Goal: Task Accomplishment & Management: Complete application form

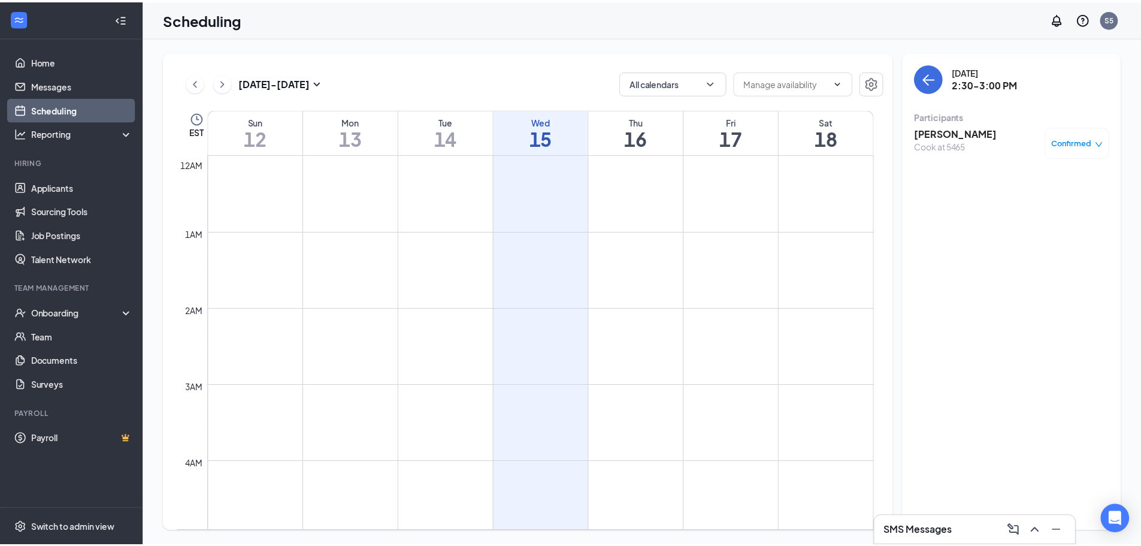
scroll to position [1008, 0]
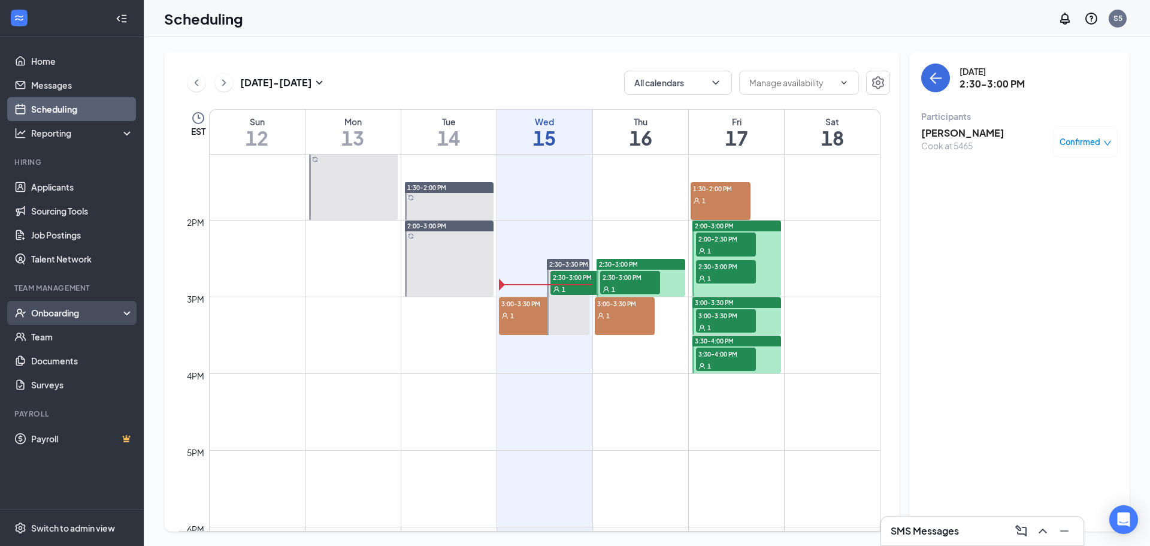
click at [50, 322] on div "Onboarding" at bounding box center [72, 313] width 144 height 24
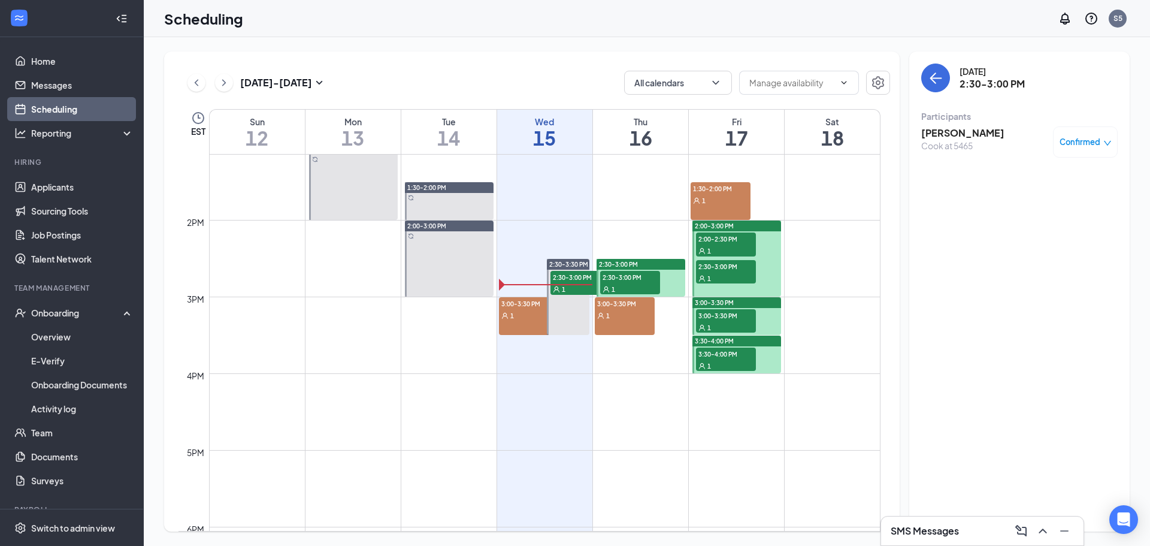
click at [529, 320] on div "1" at bounding box center [529, 315] width 60 height 12
click at [70, 337] on link "Overview" at bounding box center [82, 337] width 102 height 24
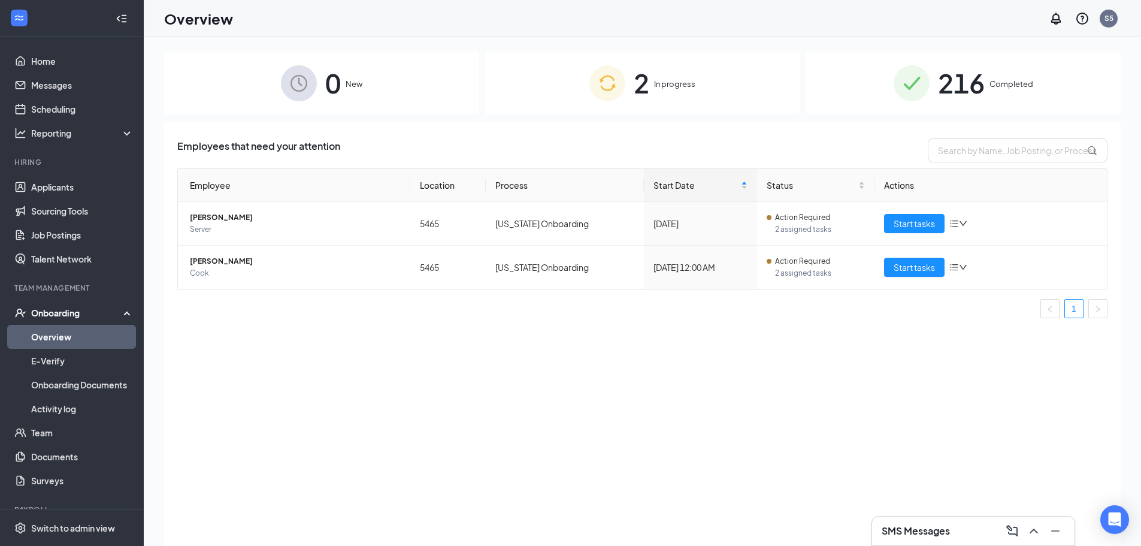
click at [655, 89] on span "In progress" at bounding box center [674, 84] width 41 height 12
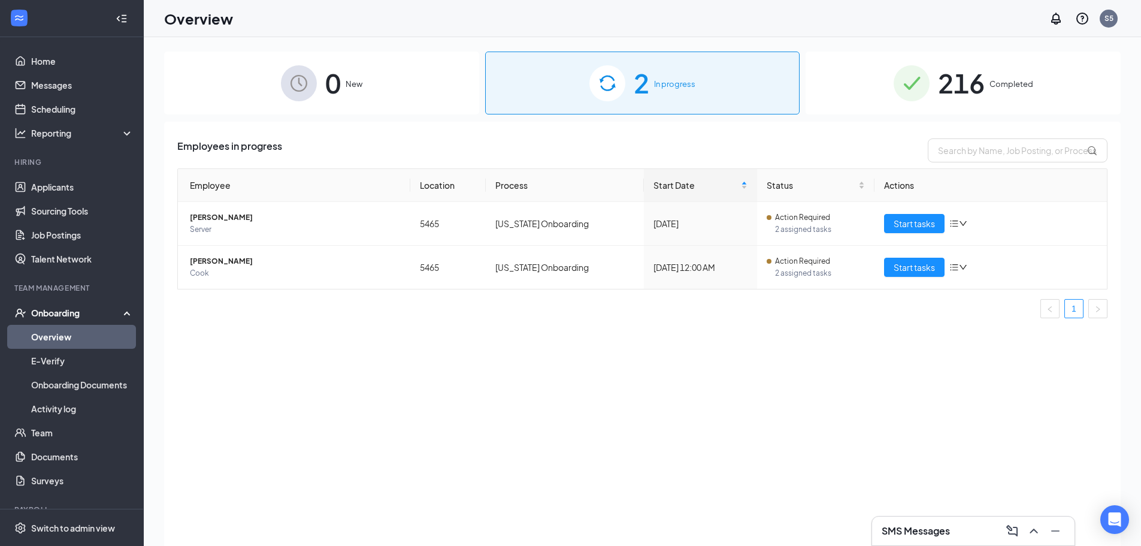
click at [923, 537] on h3 "SMS Messages" at bounding box center [916, 530] width 68 height 13
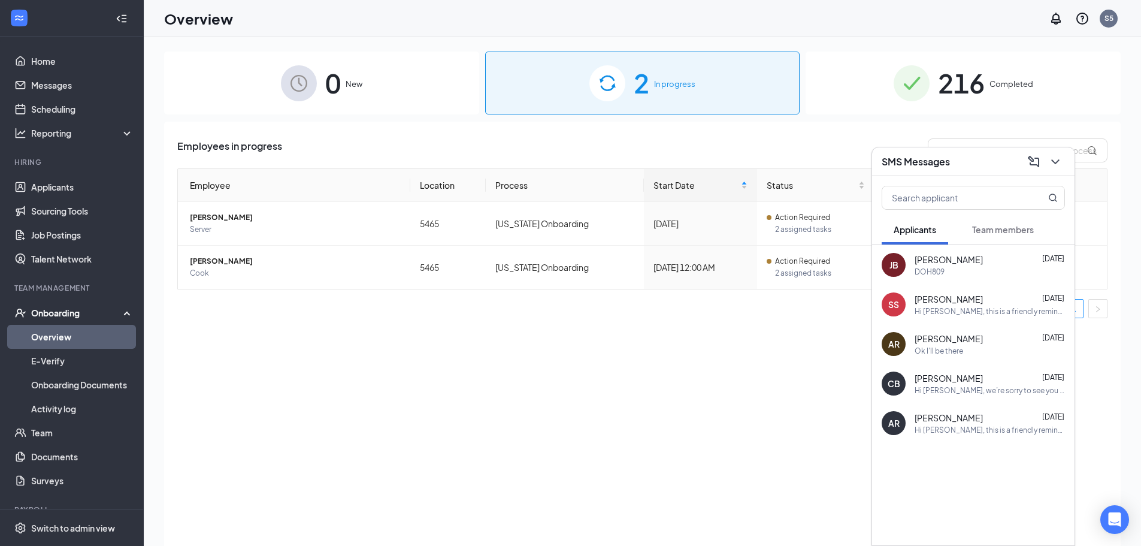
click at [1010, 229] on span "Team members" at bounding box center [1003, 229] width 62 height 11
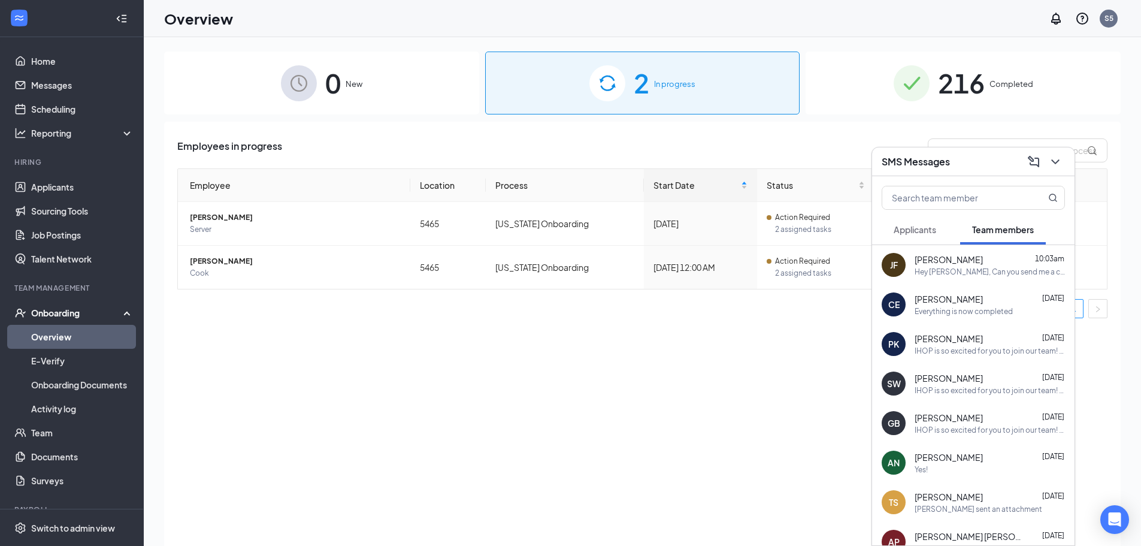
click at [997, 271] on div "Hey [PERSON_NAME], Can you send me a copy of your social and ID card when you g…" at bounding box center [990, 272] width 150 height 10
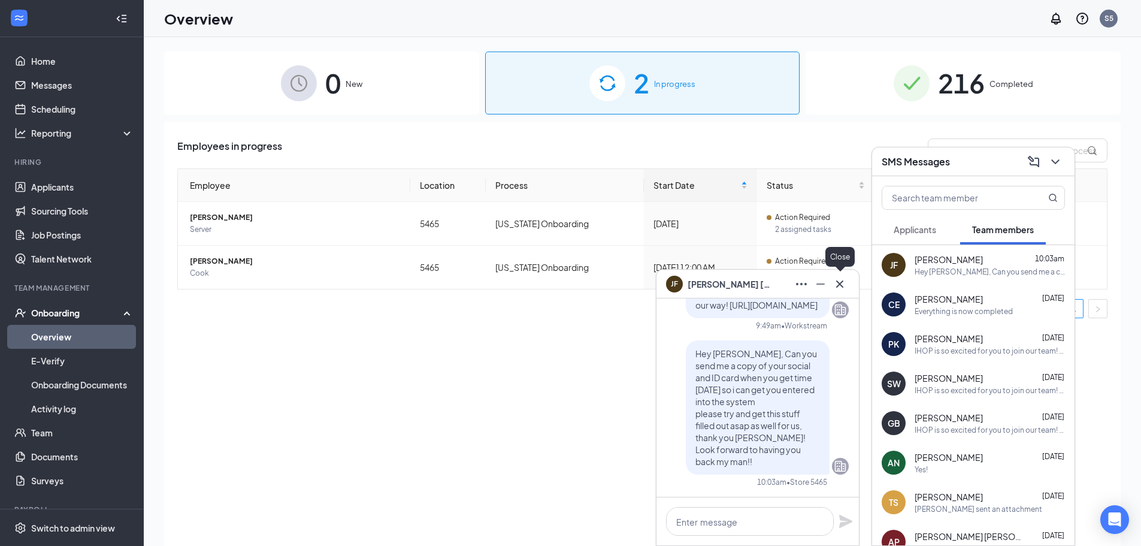
click at [844, 286] on icon "Cross" at bounding box center [840, 284] width 14 height 14
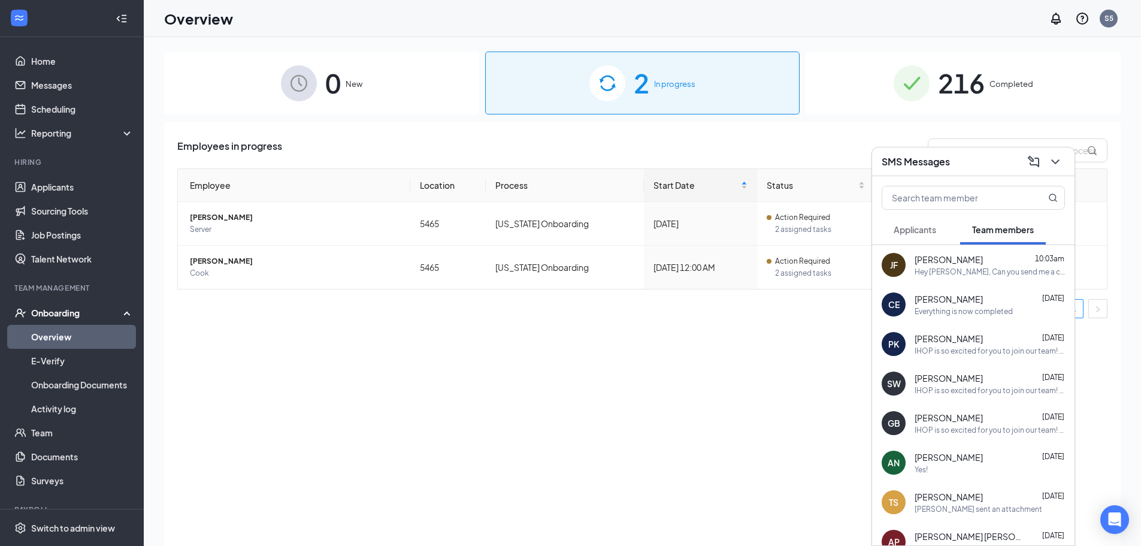
click at [1051, 166] on icon "ChevronDown" at bounding box center [1055, 162] width 14 height 14
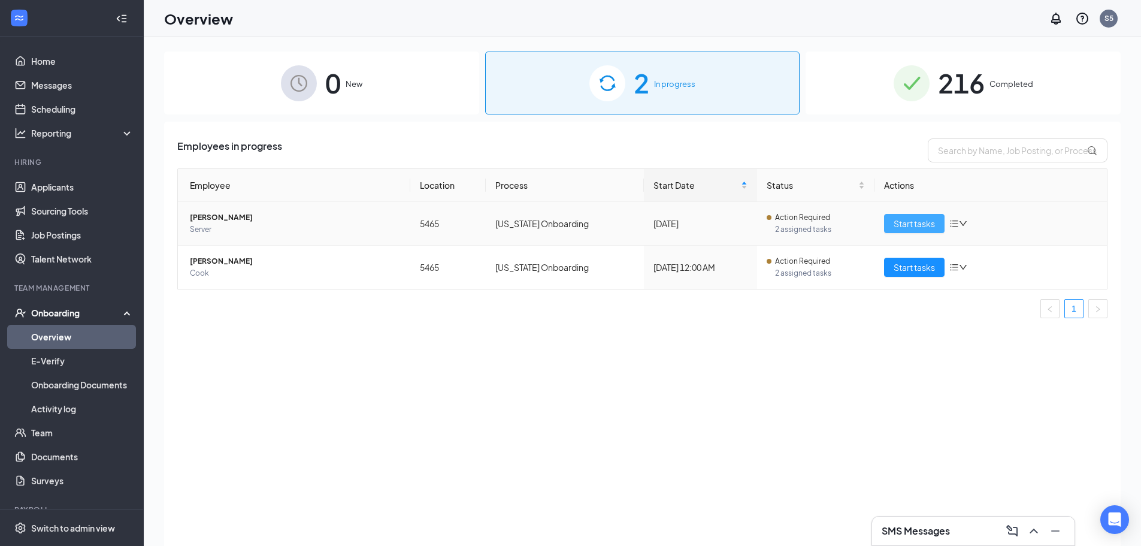
click at [914, 223] on span "Start tasks" at bounding box center [914, 223] width 41 height 13
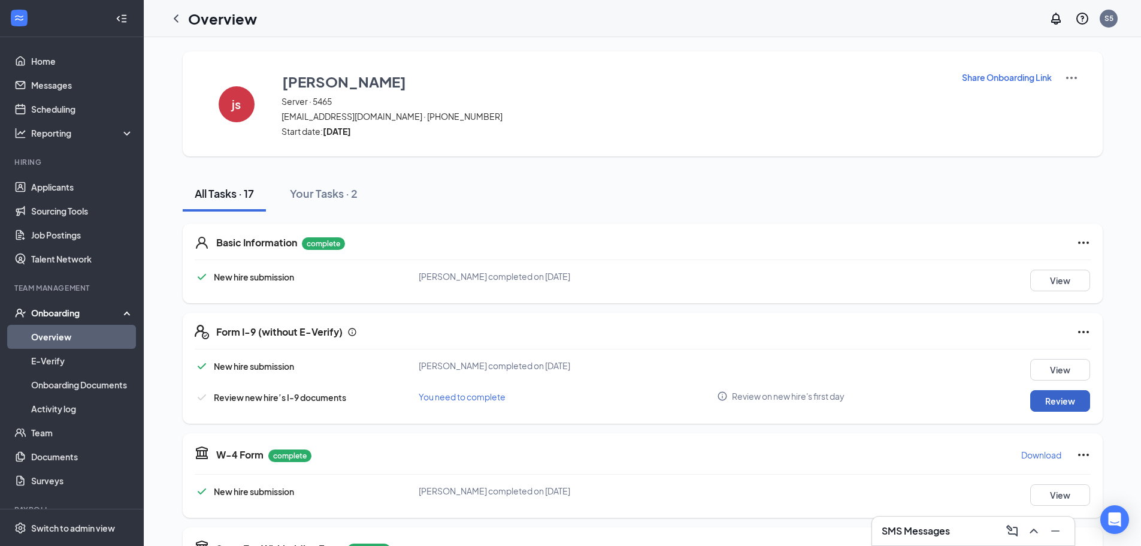
click at [1032, 394] on button "Review" at bounding box center [1060, 401] width 60 height 22
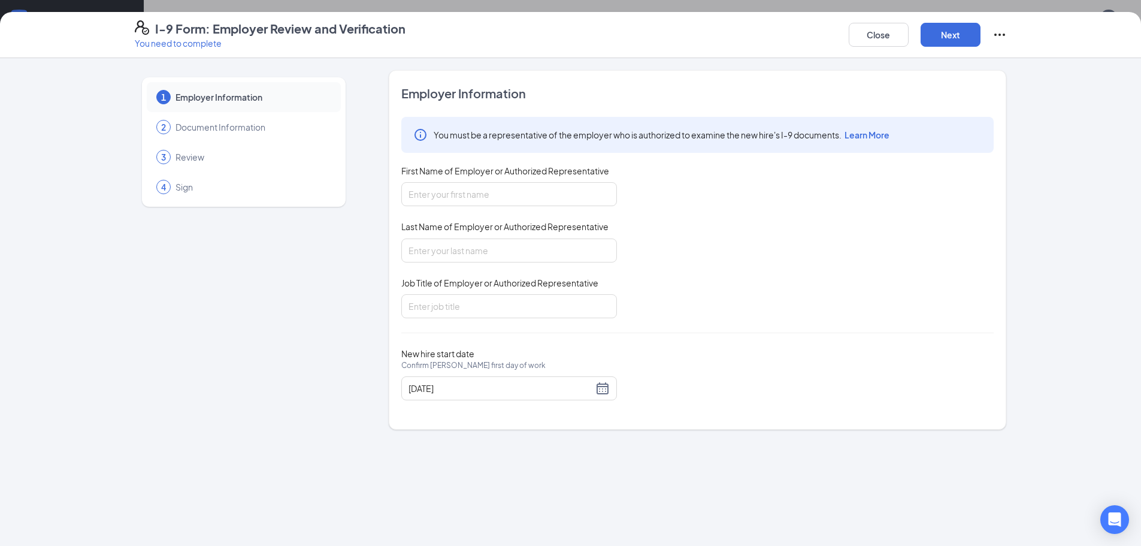
click at [558, 211] on div "You must be a representative of the employer who is authorized to examine the n…" at bounding box center [697, 217] width 592 height 201
click at [557, 194] on input "First Name of Employer or Authorized Representative" at bounding box center [509, 194] width 216 height 24
type input "[PERSON_NAME]"
type input "Cook"
click at [519, 296] on input "Job Title of Employer or Authorized Representative" at bounding box center [509, 306] width 216 height 24
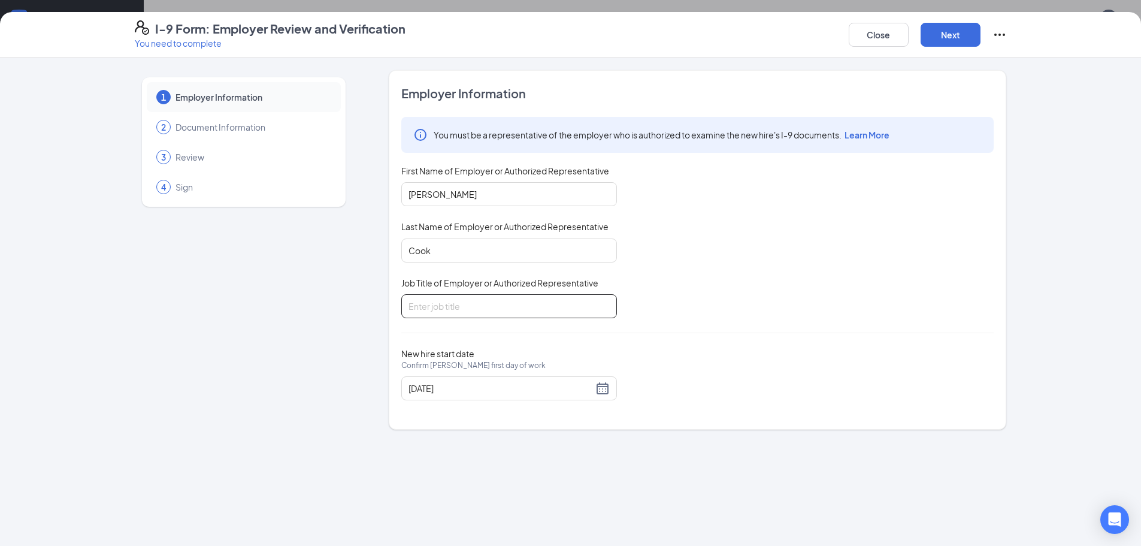
type input "AGM"
click at [975, 37] on button "Next" at bounding box center [951, 35] width 60 height 24
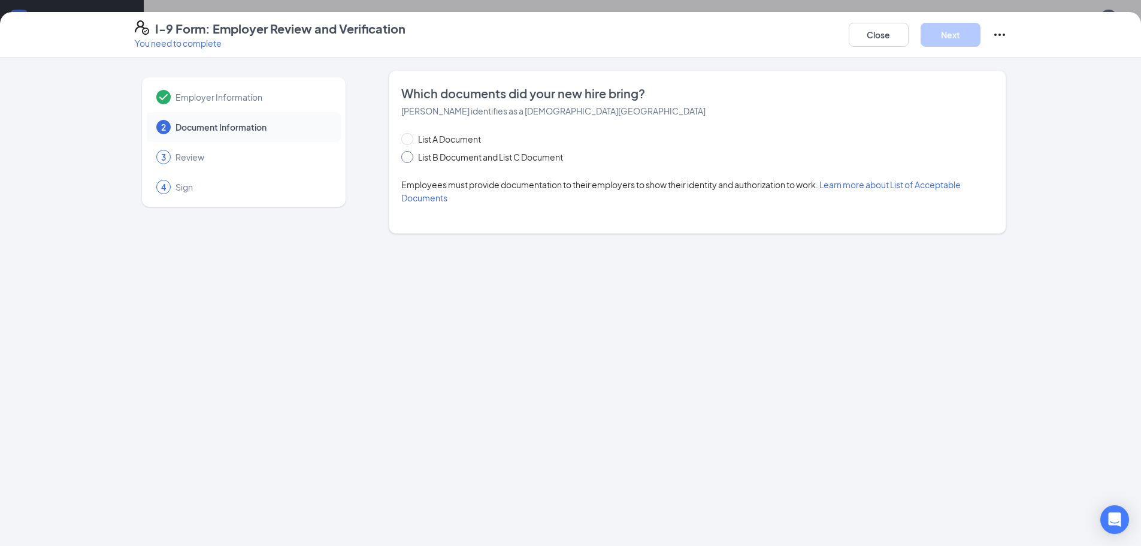
click at [449, 155] on span "List B Document and List C Document" at bounding box center [490, 156] width 155 height 13
click at [410, 155] on input "List B Document and List C Document" at bounding box center [405, 155] width 8 height 8
radio input "true"
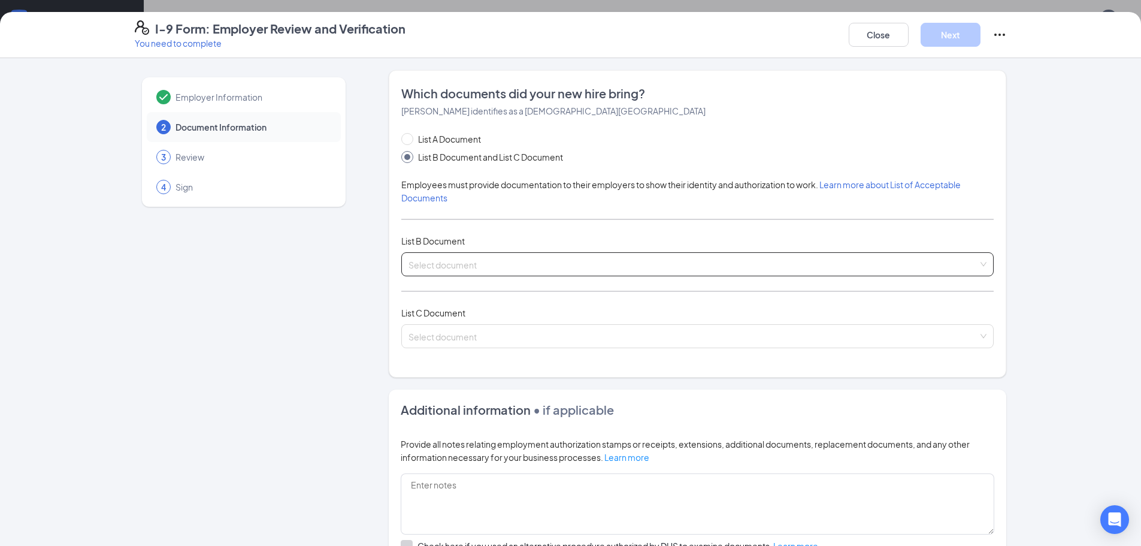
click at [457, 265] on input "search" at bounding box center [694, 262] width 570 height 18
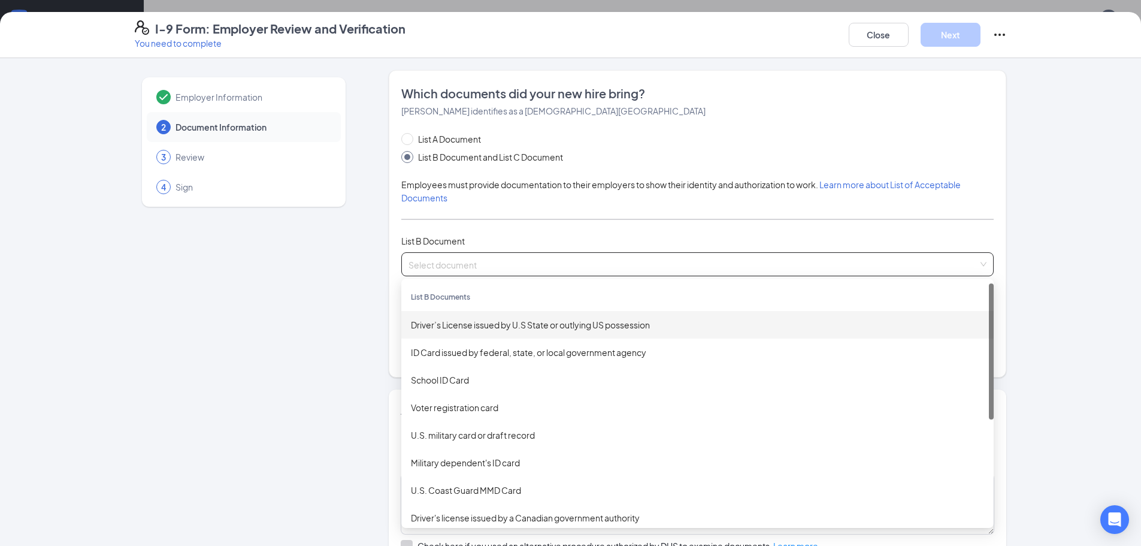
click at [481, 323] on div "Driver’s License issued by U.S State or outlying US possession" at bounding box center [697, 324] width 573 height 13
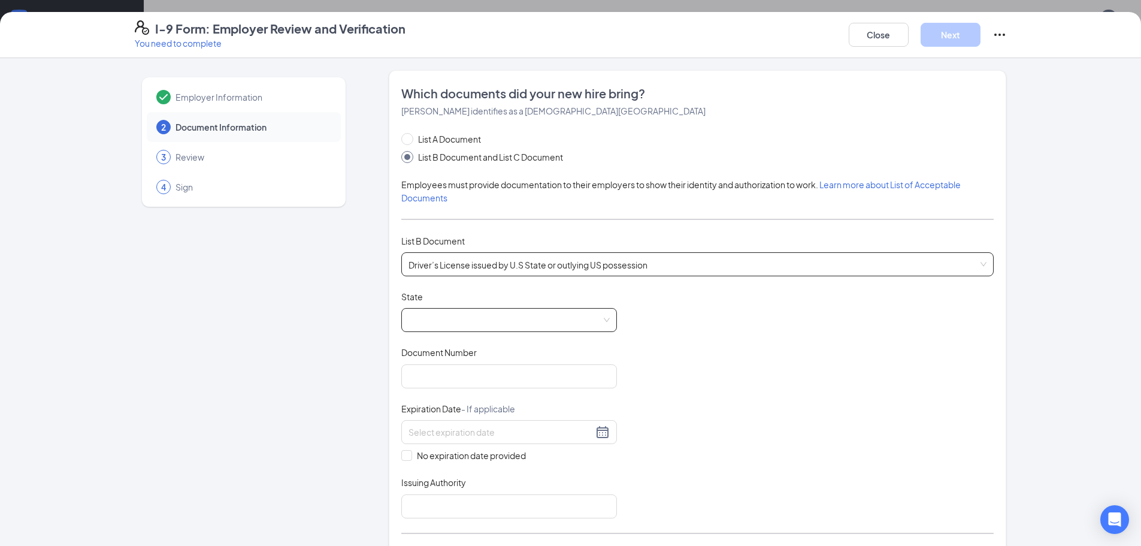
click at [463, 319] on span at bounding box center [509, 320] width 201 height 23
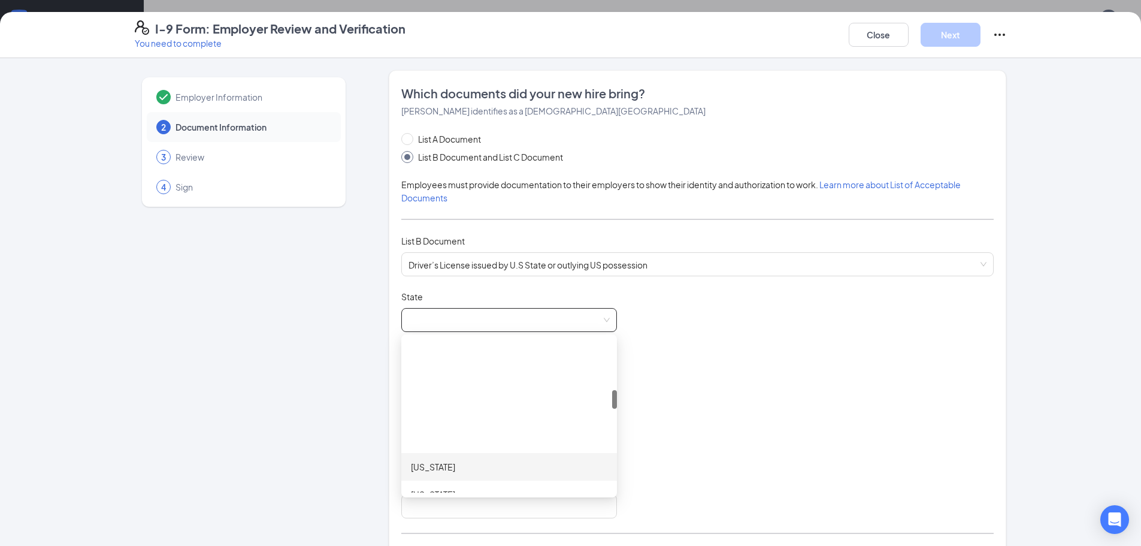
scroll to position [419, 0]
click at [433, 376] on div "[US_STATE]" at bounding box center [509, 374] width 196 height 13
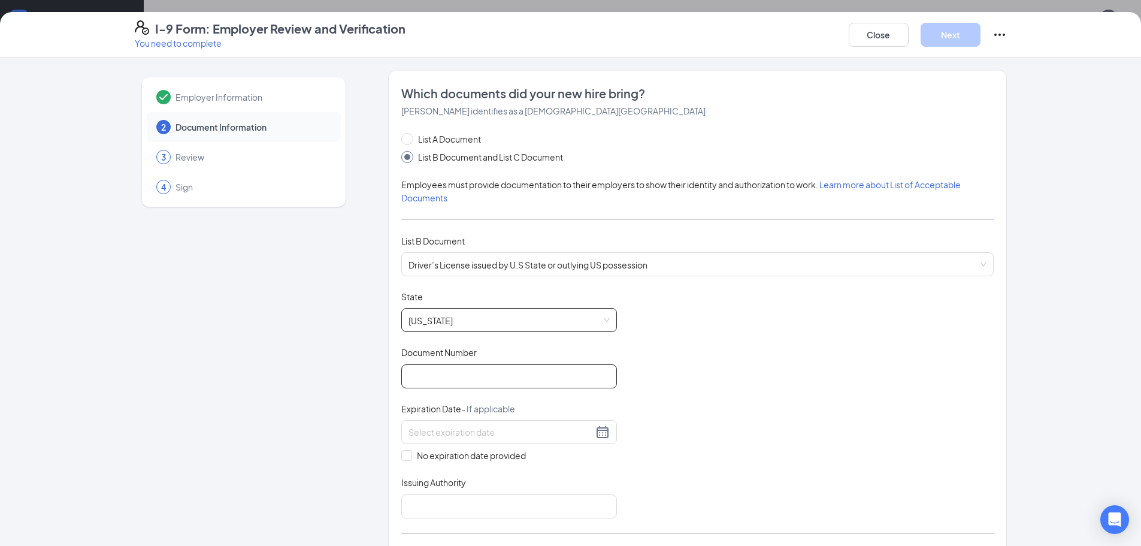
click at [435, 372] on input "Document Number" at bounding box center [509, 376] width 216 height 24
type input "9370939381"
click at [450, 434] on input at bounding box center [501, 431] width 185 height 13
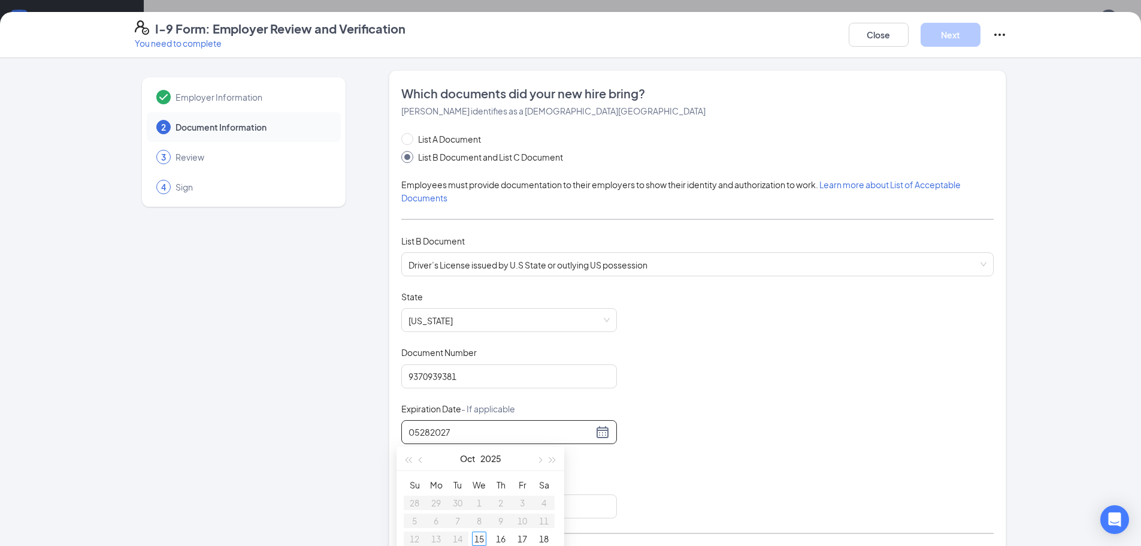
click at [427, 431] on input "05282027" at bounding box center [501, 431] width 185 height 13
click at [418, 430] on input "0528/2027" at bounding box center [501, 431] width 185 height 13
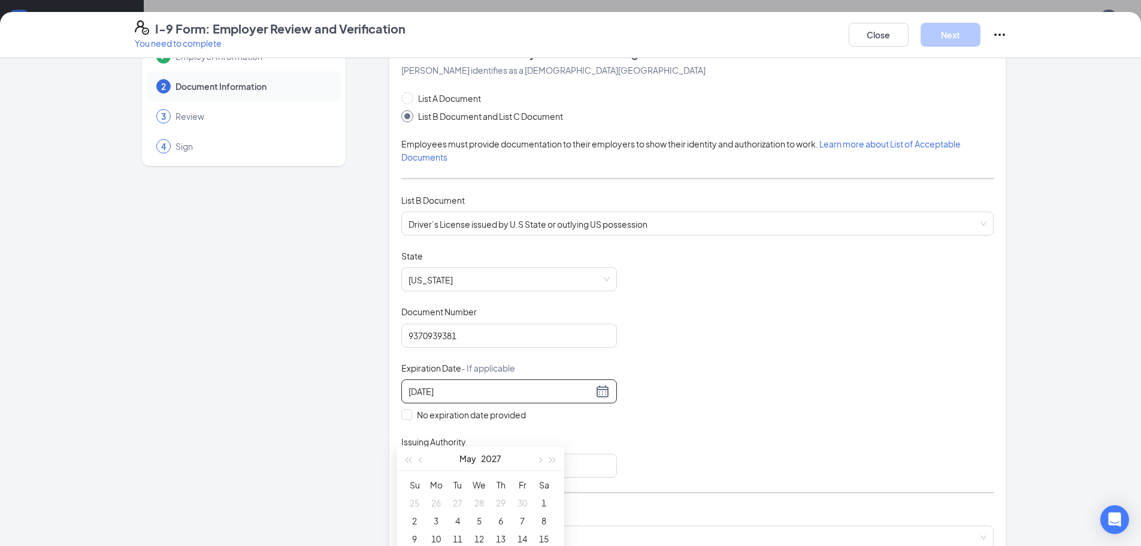
scroll to position [60, 0]
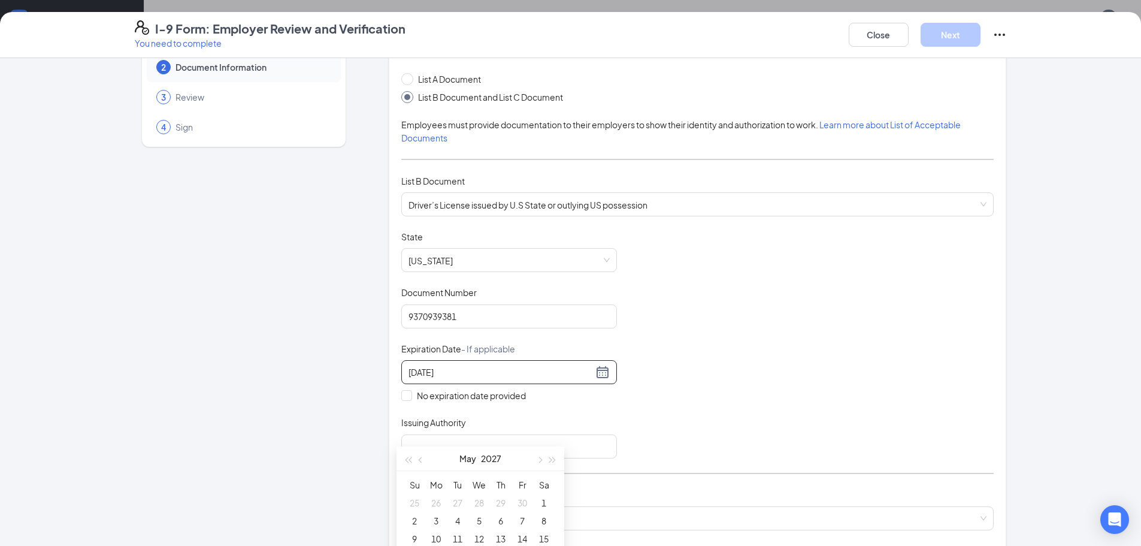
type input "[DATE]"
click at [821, 401] on div "Document Title Driver’s License issued by [DEMOGRAPHIC_DATA] State or outlying …" at bounding box center [697, 345] width 592 height 228
click at [530, 368] on input at bounding box center [501, 371] width 185 height 13
click at [523, 515] on div "28" at bounding box center [522, 514] width 14 height 14
type input "[DATE]"
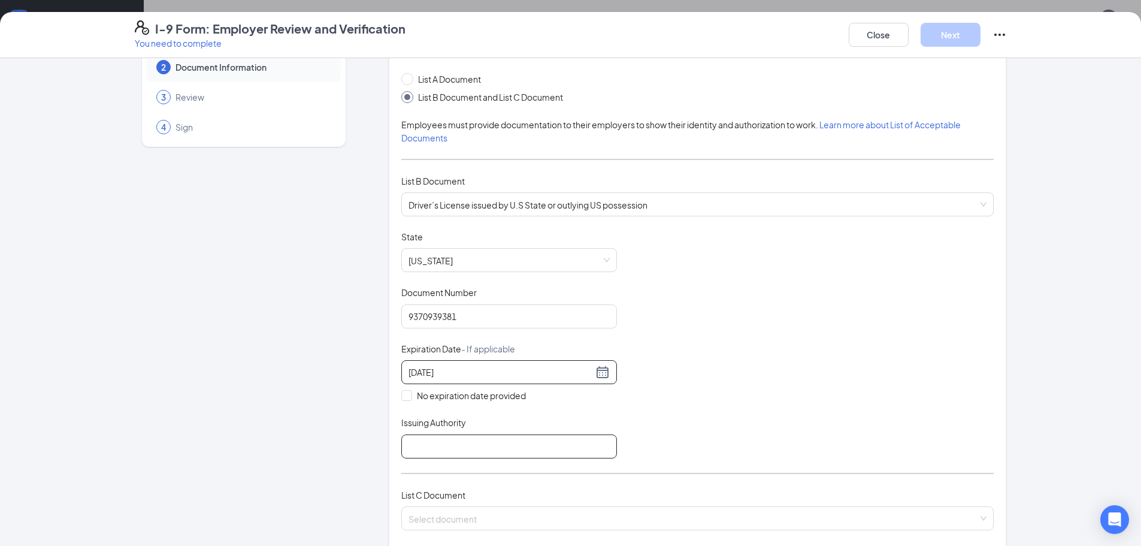
click at [477, 451] on input "Issuing Authority" at bounding box center [509, 446] width 216 height 24
type input "[US_STATE]"
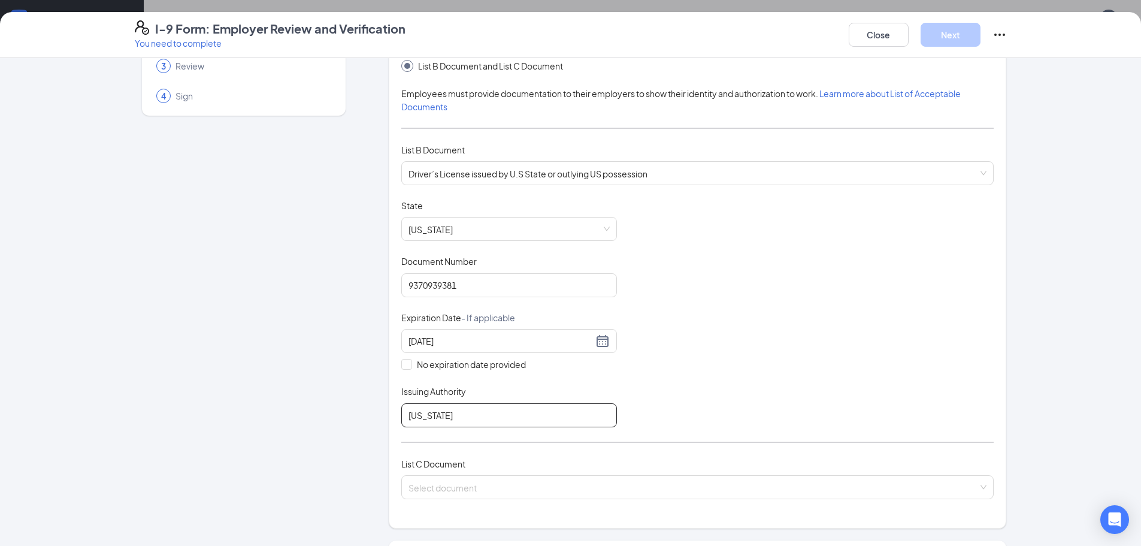
scroll to position [120, 0]
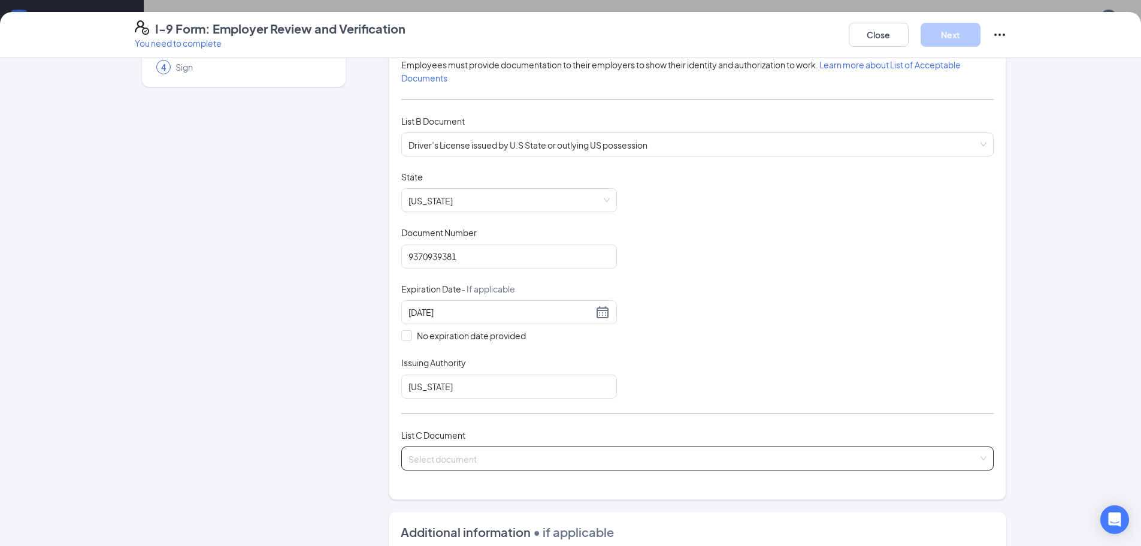
click at [615, 457] on input "search" at bounding box center [694, 456] width 570 height 18
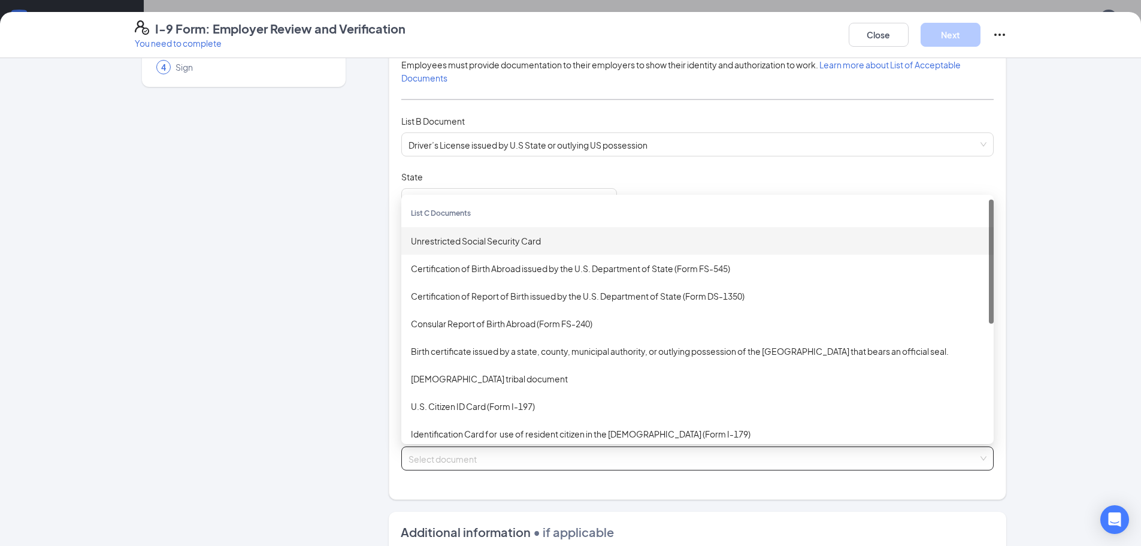
click at [515, 242] on div "Unrestricted Social Security Card" at bounding box center [697, 240] width 573 height 13
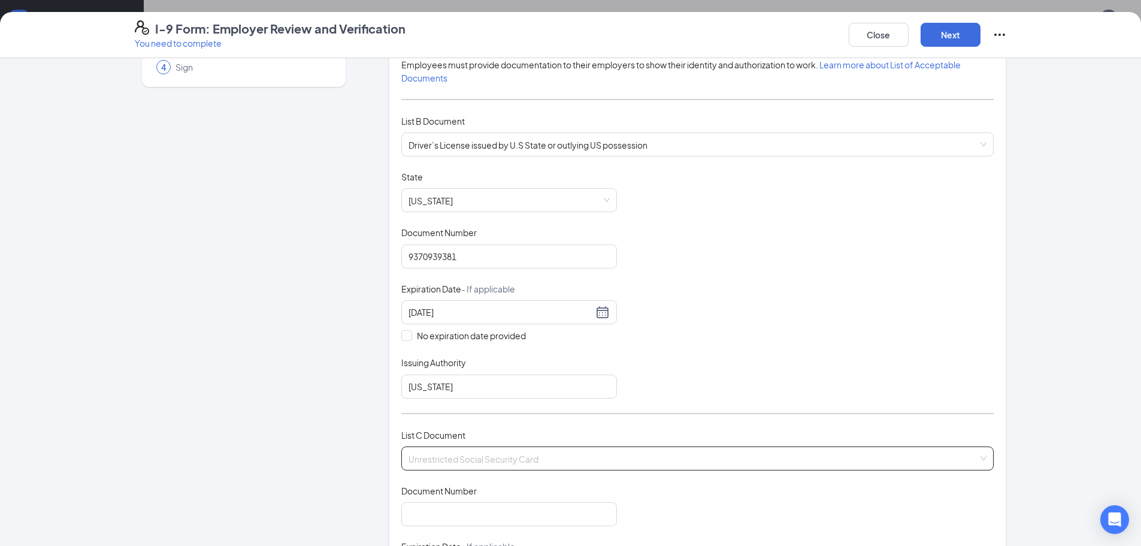
click at [479, 455] on span "Unrestricted Social Security Card" at bounding box center [698, 458] width 578 height 23
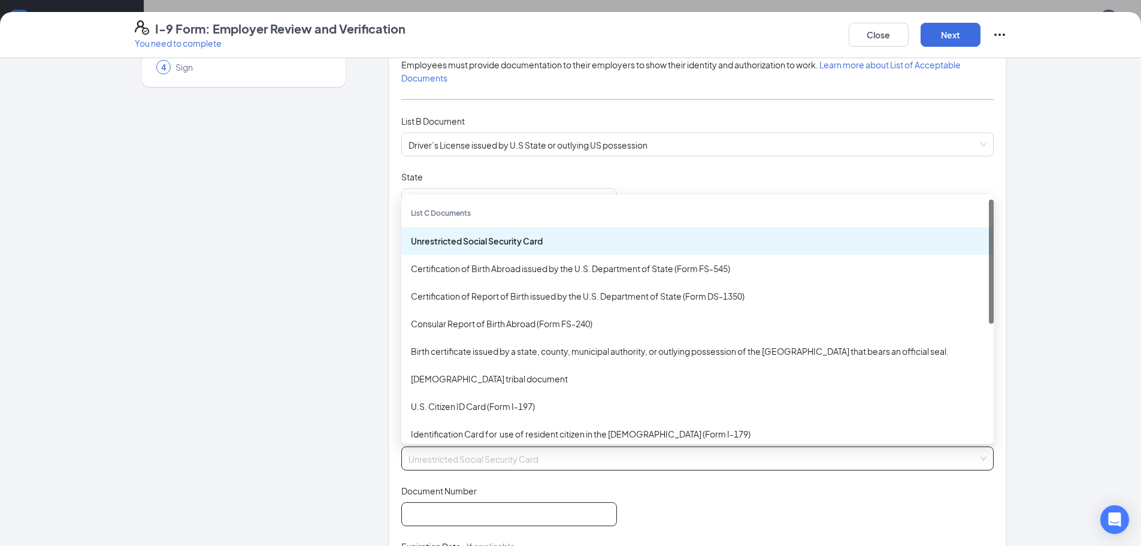
click at [474, 519] on input "Document Number" at bounding box center [509, 514] width 216 height 24
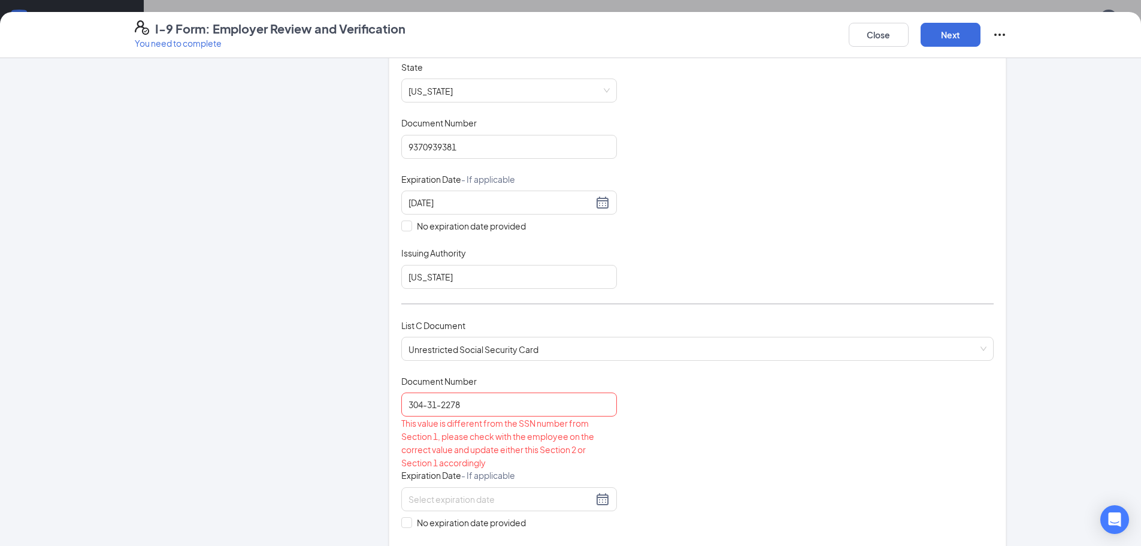
scroll to position [240, 0]
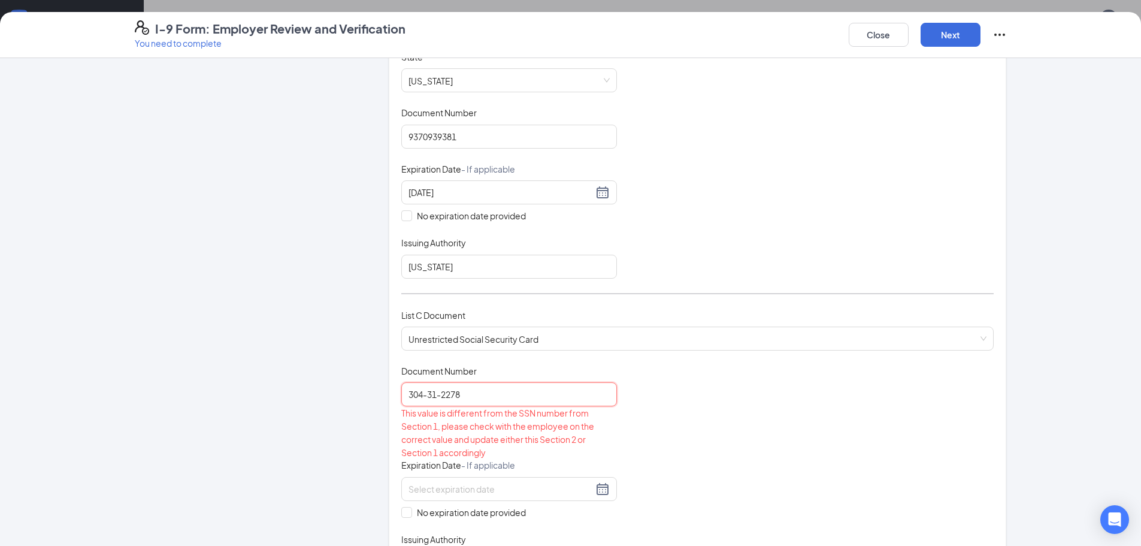
click at [437, 394] on input "304-31-2278" at bounding box center [509, 394] width 216 height 24
click at [426, 401] on input "304-312278" at bounding box center [509, 394] width 216 height 24
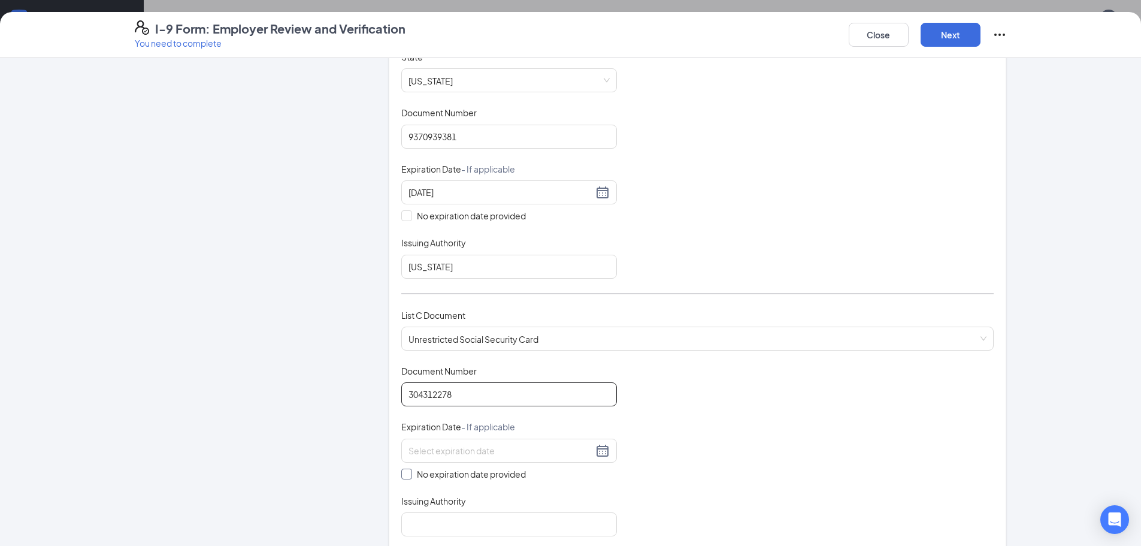
type input "304312278"
click at [406, 477] on span at bounding box center [406, 473] width 11 height 11
click at [406, 477] on input "No expiration date provided" at bounding box center [405, 472] width 8 height 8
checkbox input "true"
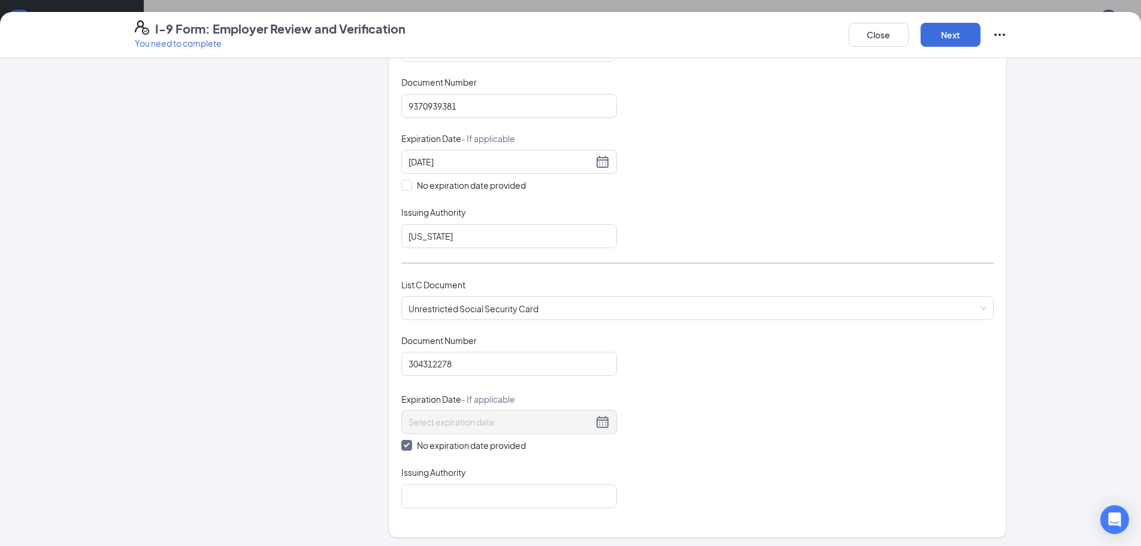
scroll to position [300, 0]
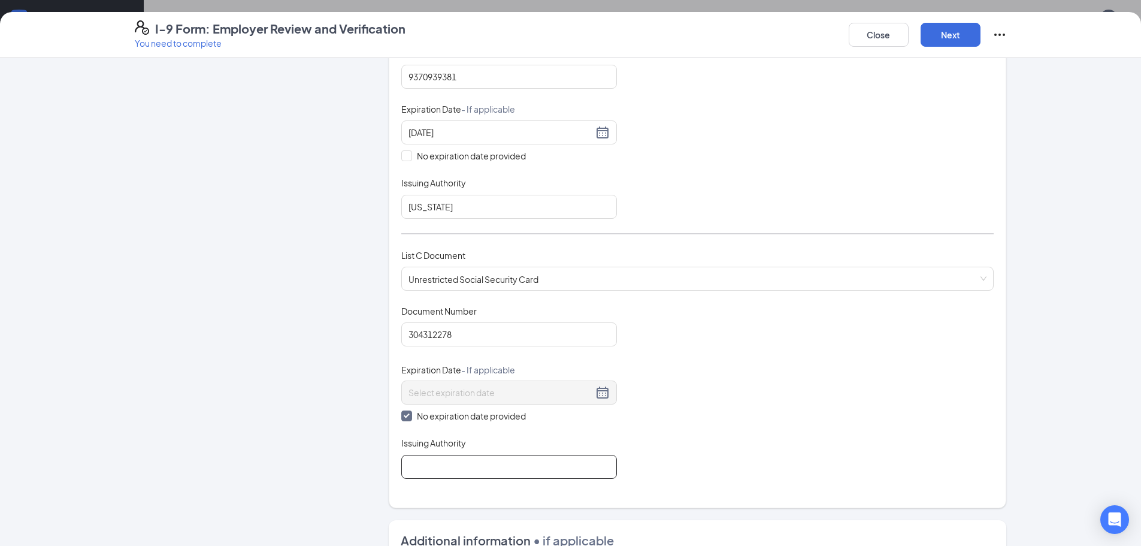
click at [484, 472] on input "Issuing Authority" at bounding box center [509, 467] width 216 height 24
type input "Social Security Administration"
click at [972, 30] on button "Next" at bounding box center [951, 35] width 60 height 24
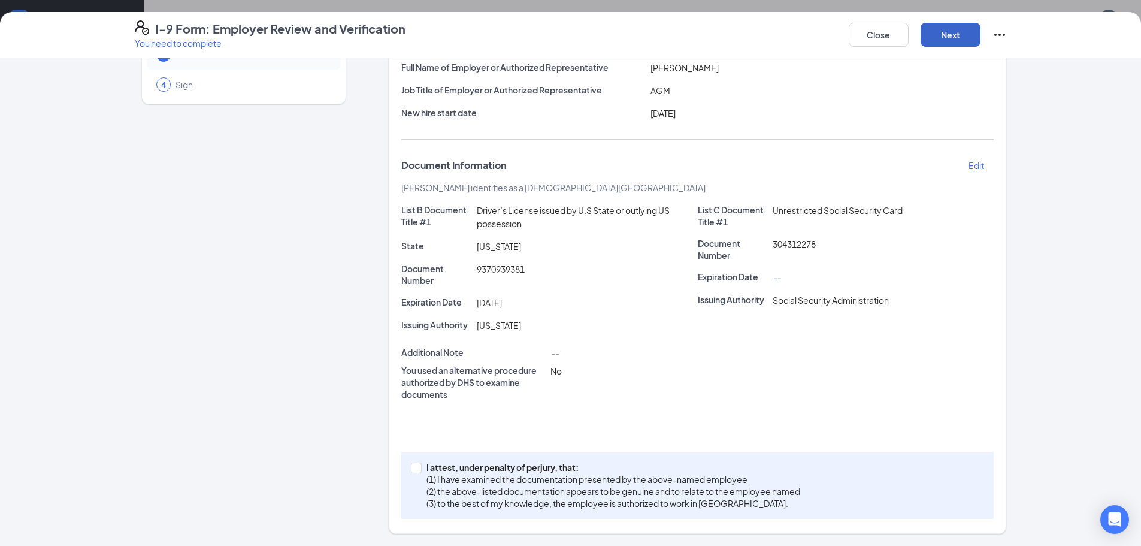
scroll to position [102, 0]
click at [438, 467] on p "I attest, under penalty of perjury, that:" at bounding box center [614, 467] width 374 height 12
click at [419, 467] on input "I attest, under penalty of [PERSON_NAME], that: (1) I have examined the documen…" at bounding box center [415, 466] width 8 height 8
checkbox input "true"
click at [974, 28] on button "Next" at bounding box center [951, 35] width 60 height 24
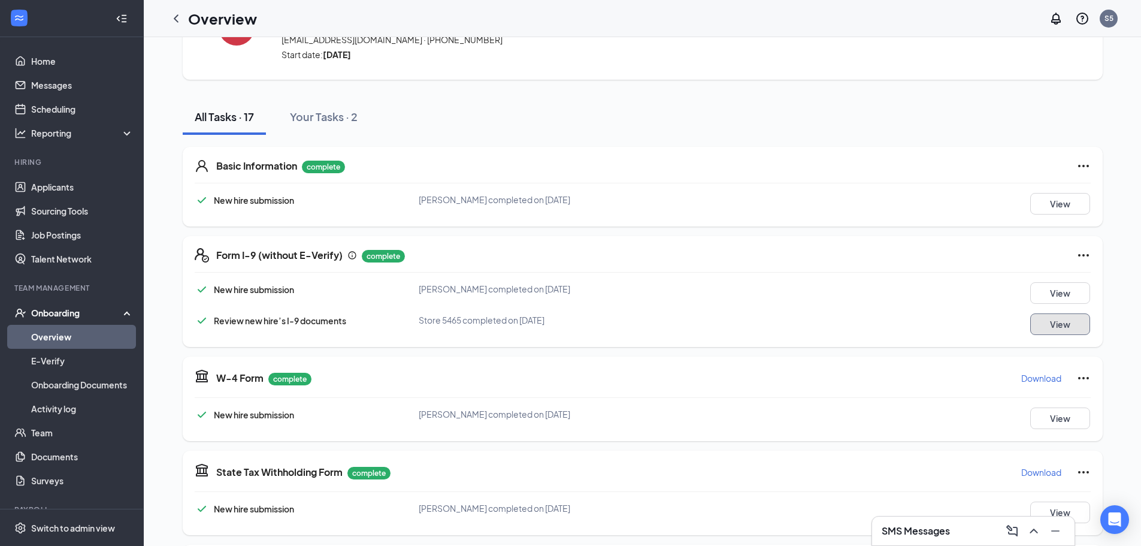
scroll to position [0, 0]
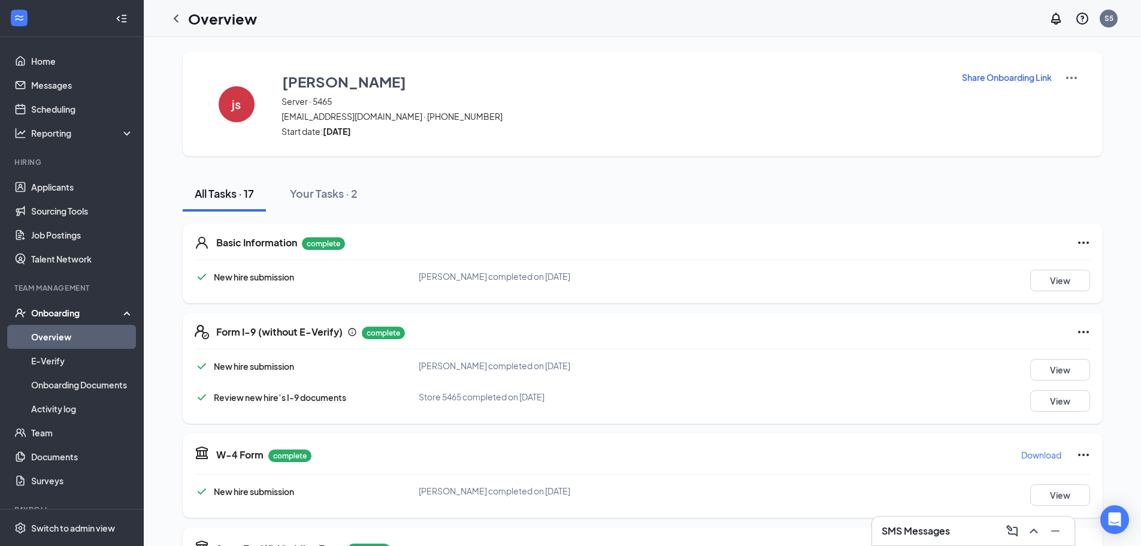
click at [1024, 272] on div "View" at bounding box center [1034, 281] width 112 height 22
click at [1030, 279] on button "View" at bounding box center [1060, 281] width 60 height 22
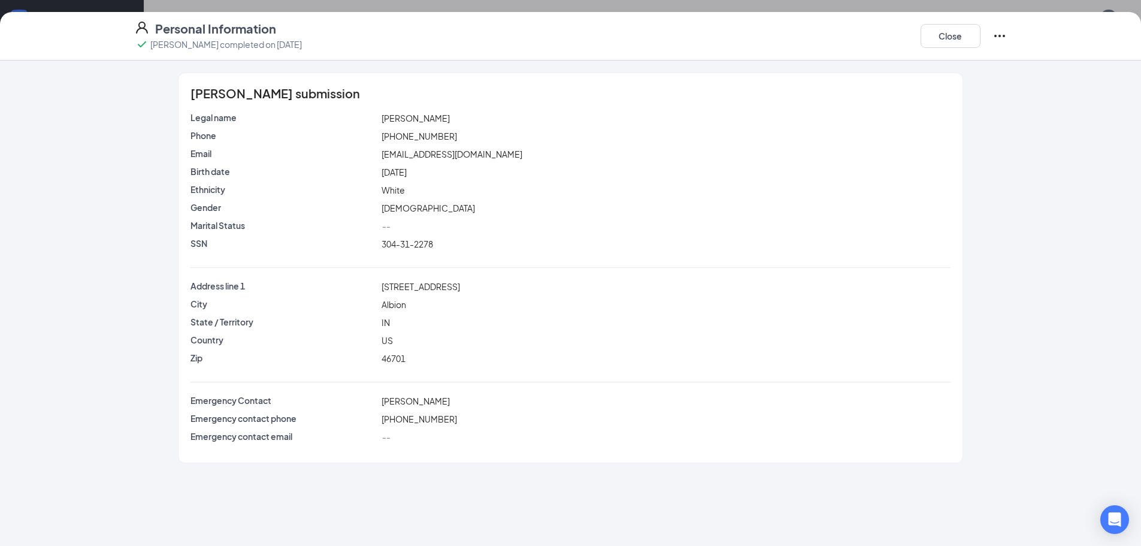
click at [994, 42] on icon "Ellipses" at bounding box center [1000, 36] width 14 height 14
click at [960, 49] on div "Close" at bounding box center [964, 35] width 86 height 31
click at [960, 47] on button "Close" at bounding box center [951, 36] width 60 height 24
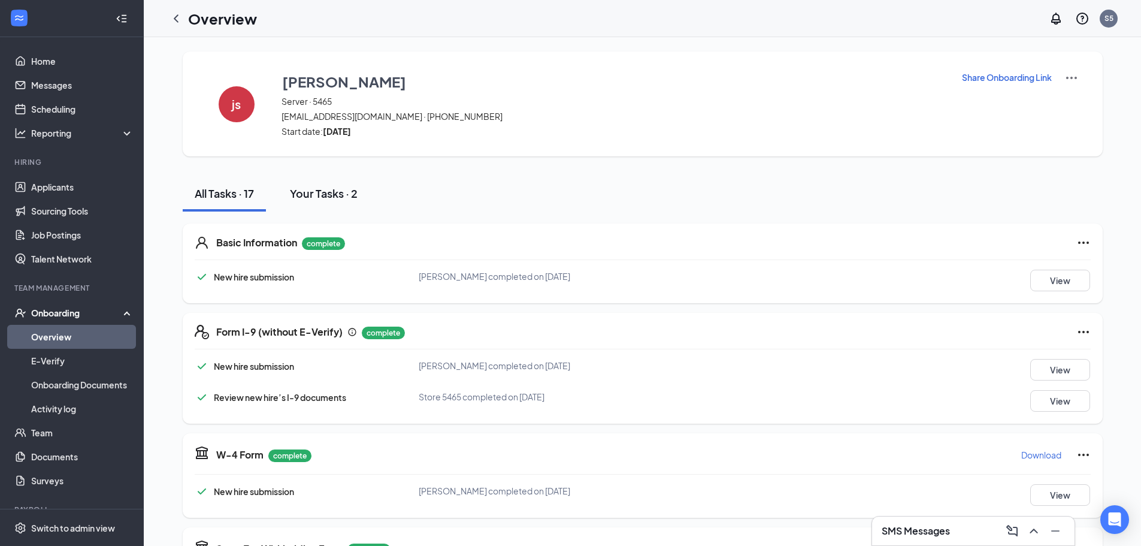
click at [328, 187] on div "Your Tasks · 2" at bounding box center [324, 193] width 68 height 15
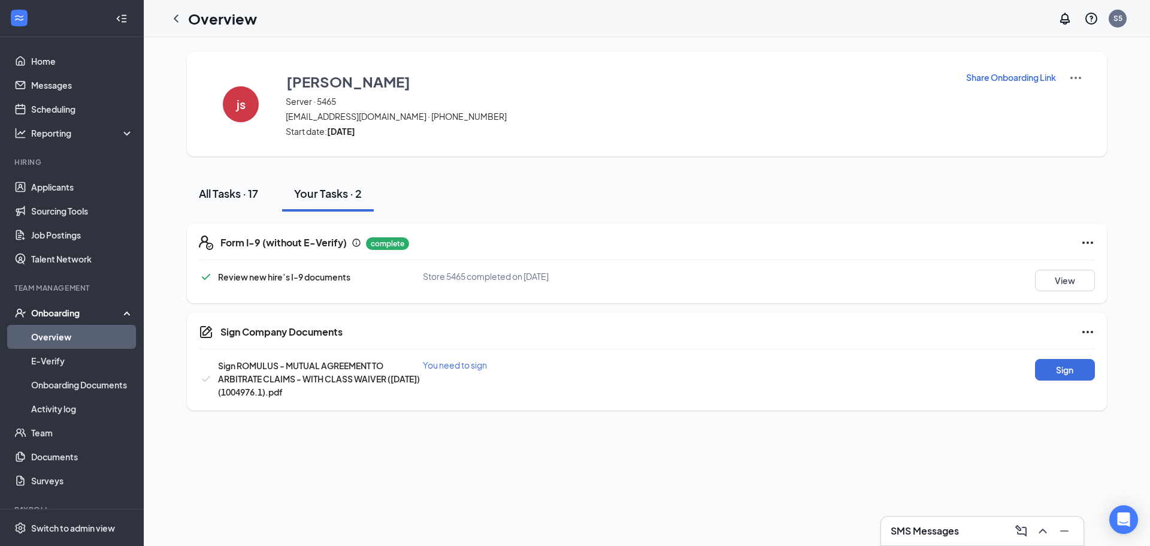
click at [222, 186] on div "All Tasks · 17" at bounding box center [228, 193] width 59 height 15
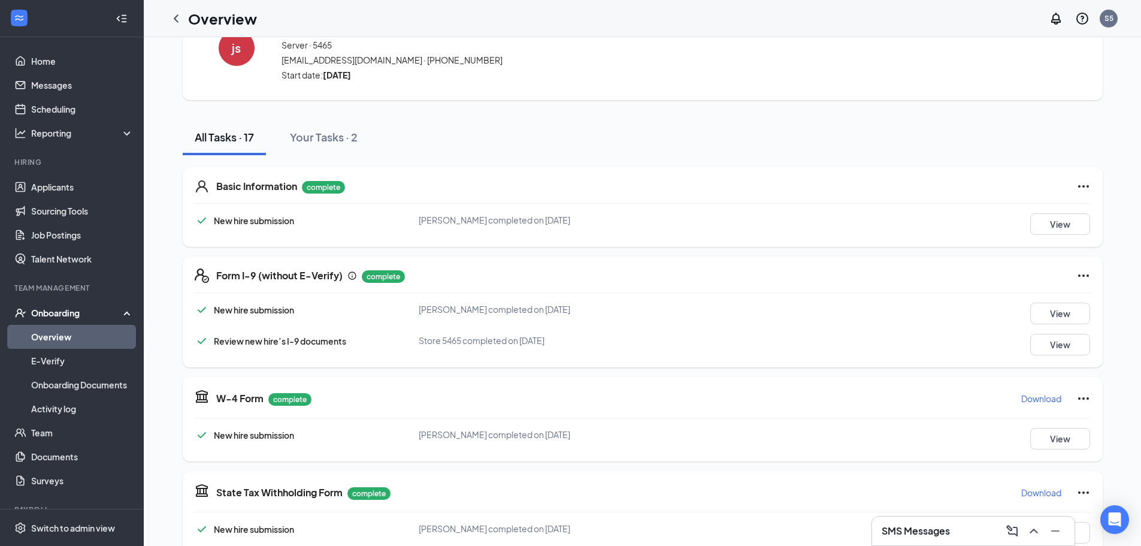
scroll to position [120, 0]
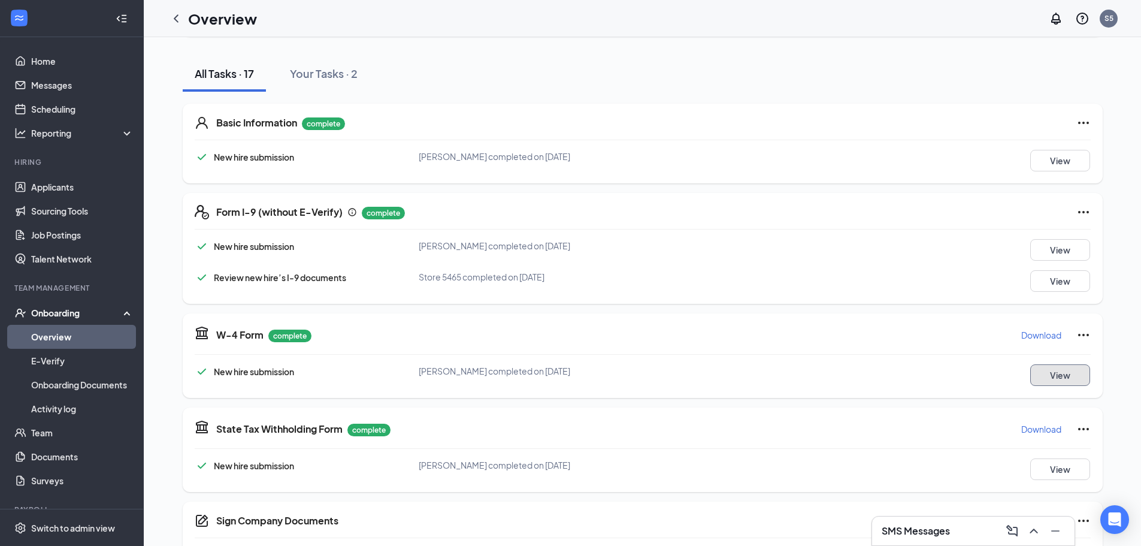
click at [1063, 368] on button "View" at bounding box center [1060, 375] width 60 height 22
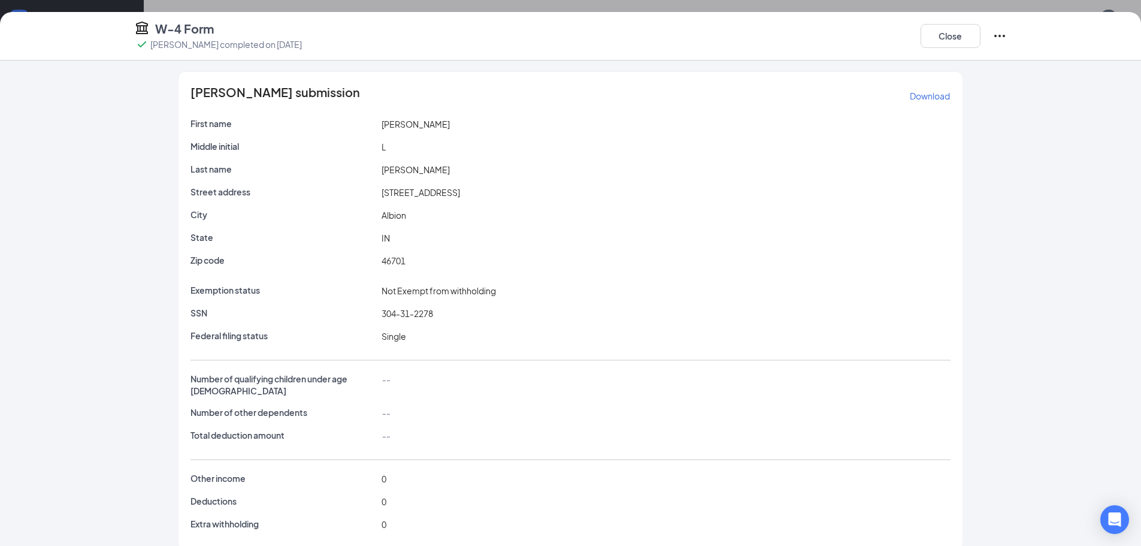
scroll to position [0, 0]
click at [961, 46] on button "Close" at bounding box center [951, 36] width 60 height 24
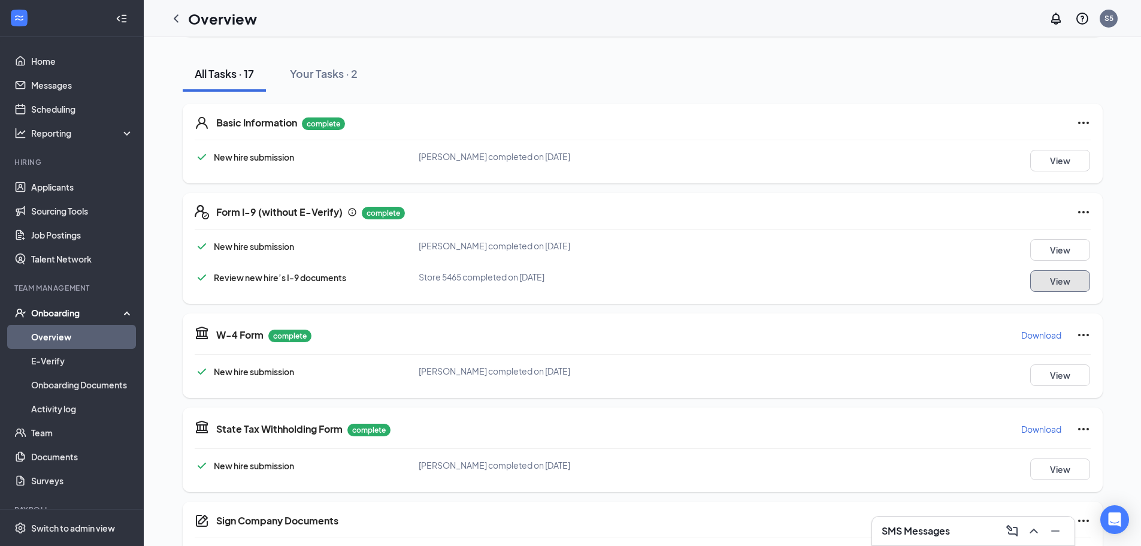
click at [1038, 288] on button "View" at bounding box center [1060, 281] width 60 height 22
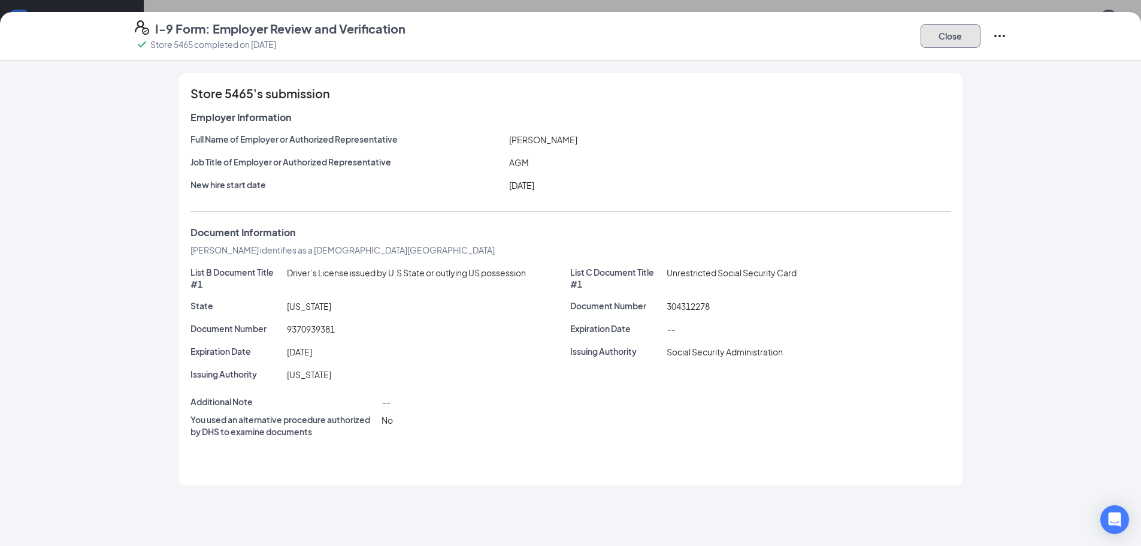
click at [943, 43] on button "Close" at bounding box center [951, 36] width 60 height 24
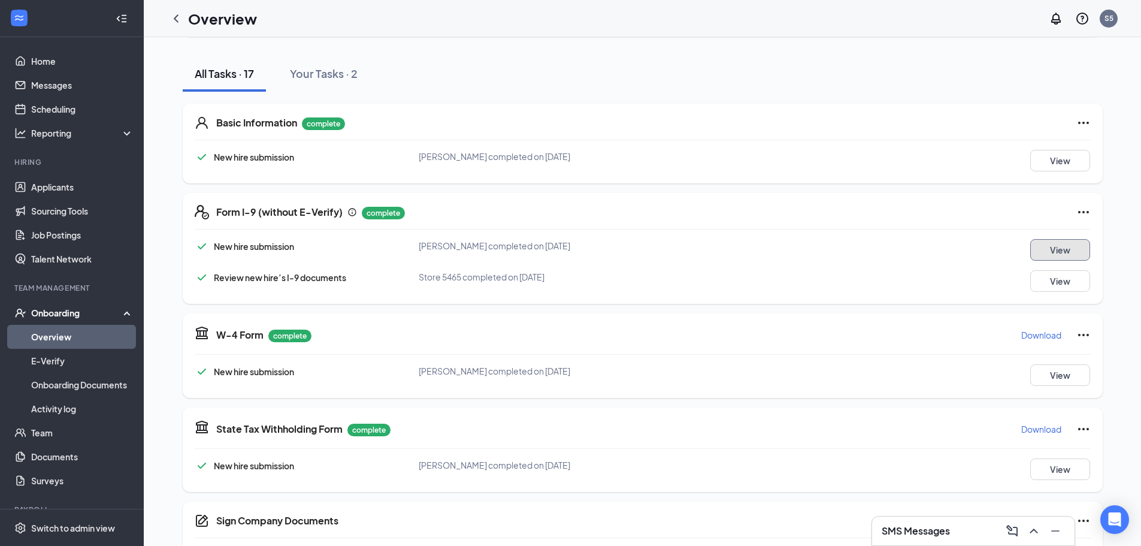
click at [1057, 246] on button "View" at bounding box center [1060, 250] width 60 height 22
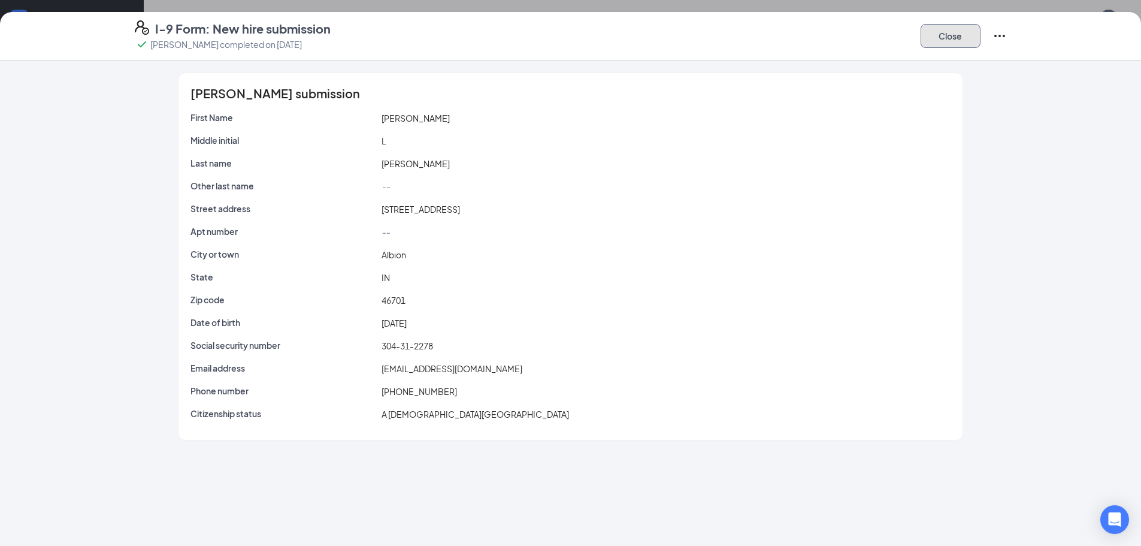
click at [944, 43] on button "Close" at bounding box center [951, 36] width 60 height 24
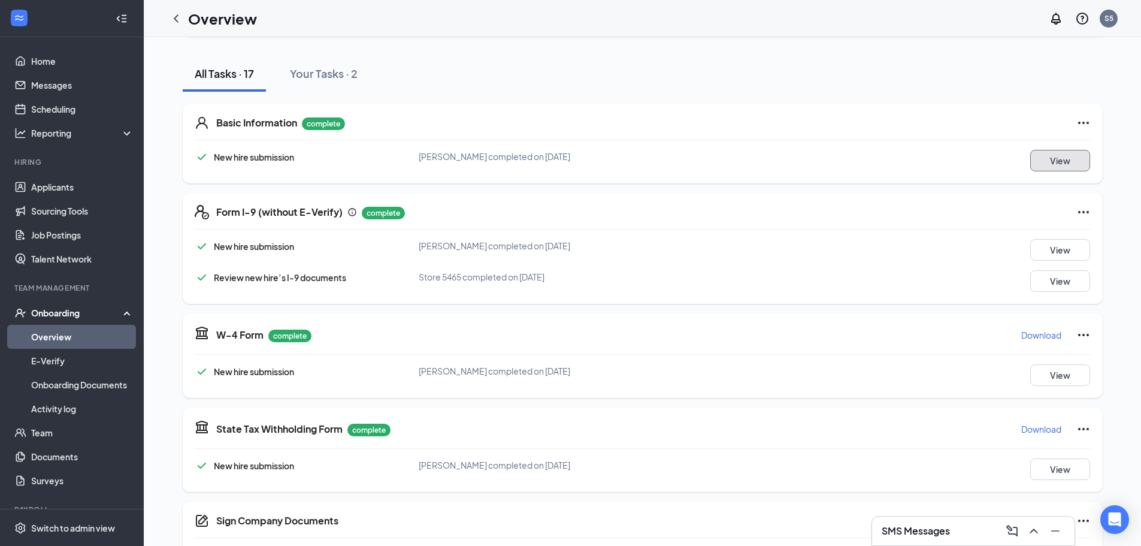
click at [1072, 164] on button "View" at bounding box center [1060, 161] width 60 height 22
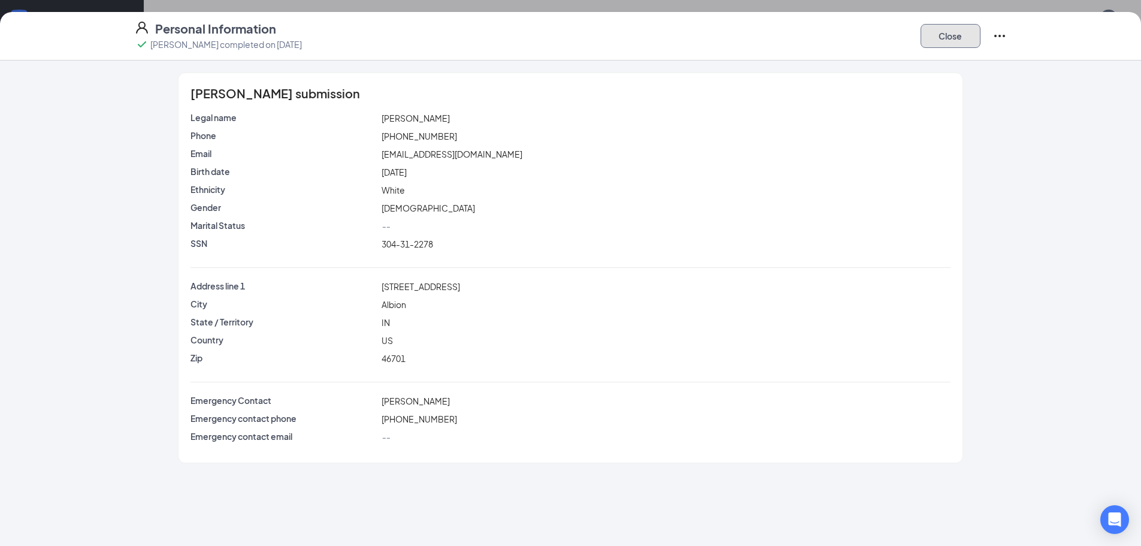
click at [951, 46] on button "Close" at bounding box center [951, 36] width 60 height 24
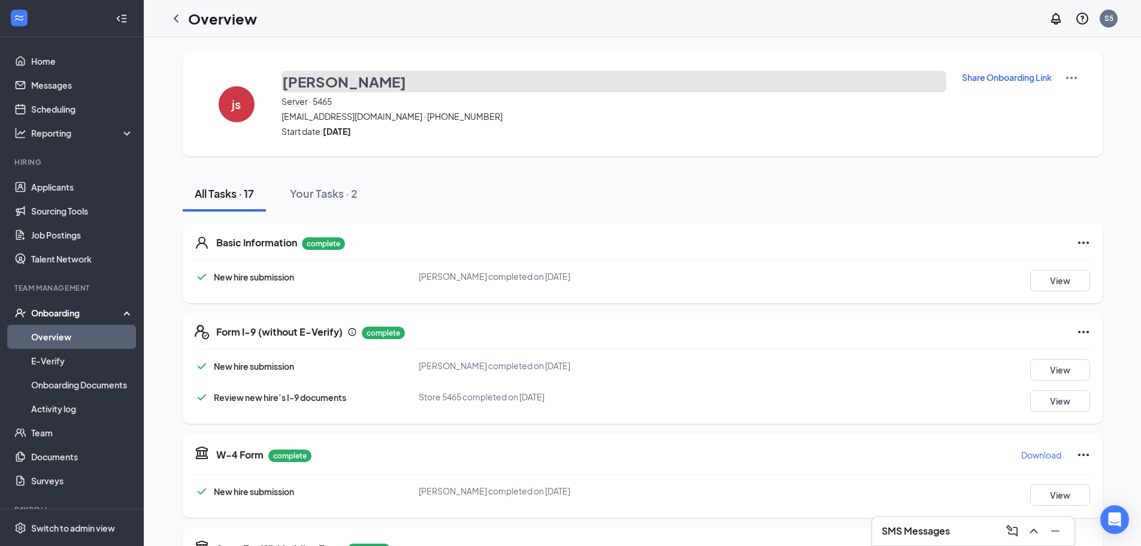
click at [350, 87] on h3 "[PERSON_NAME]" at bounding box center [344, 81] width 124 height 20
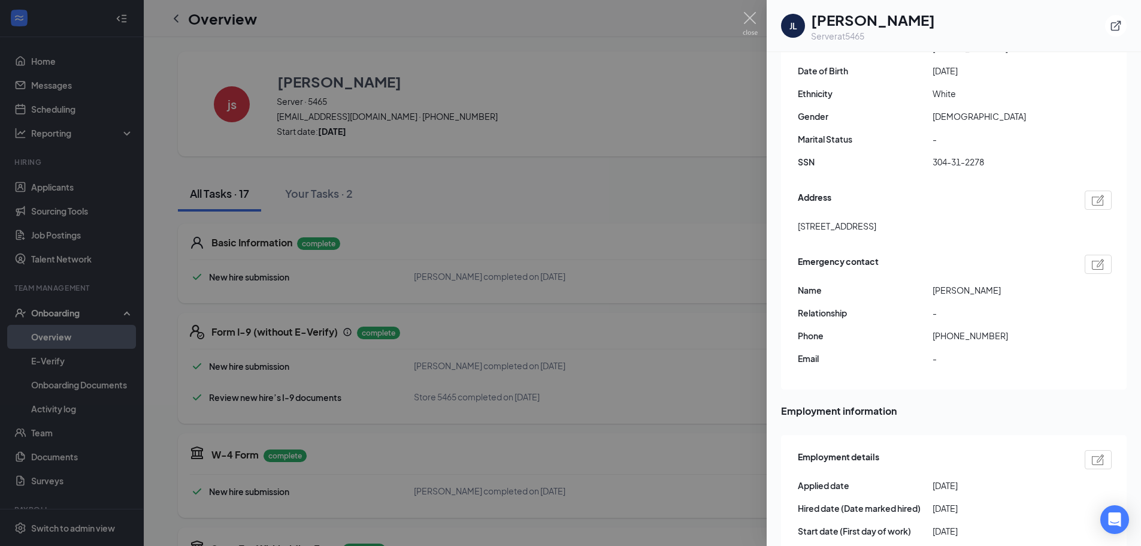
scroll to position [479, 0]
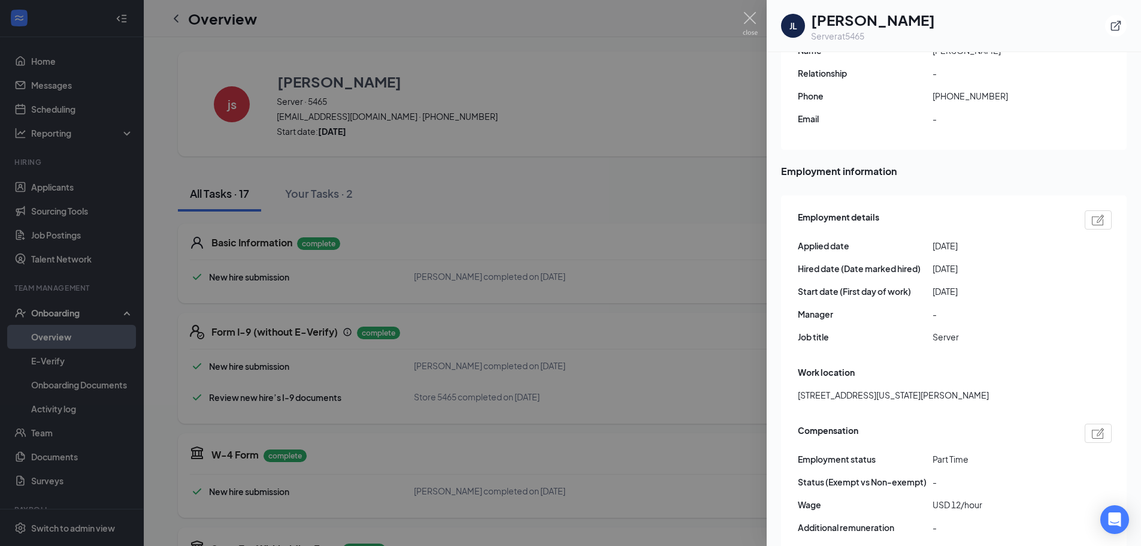
click at [418, 190] on div at bounding box center [570, 273] width 1141 height 546
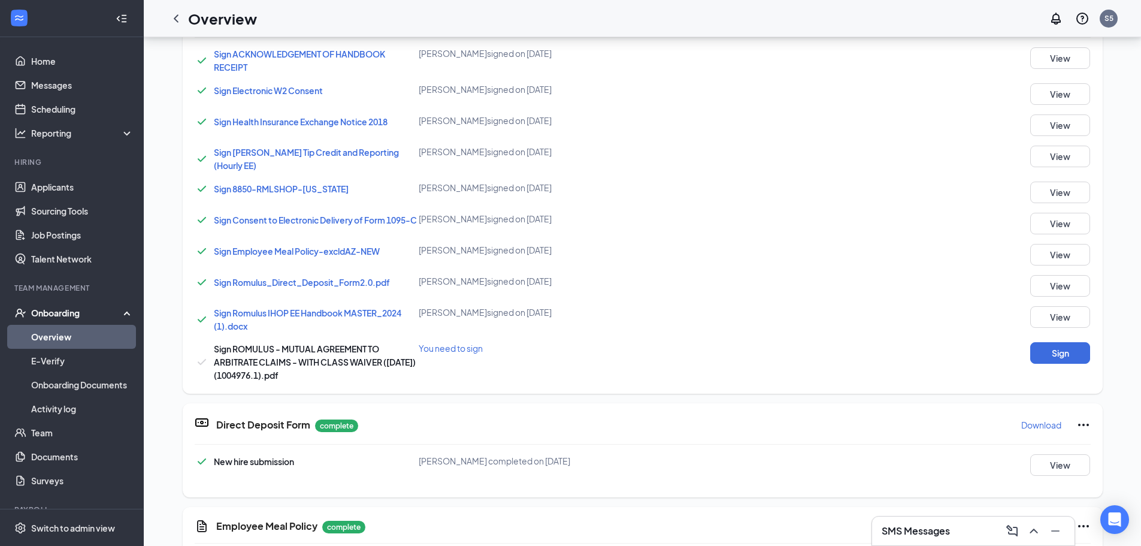
scroll to position [300, 0]
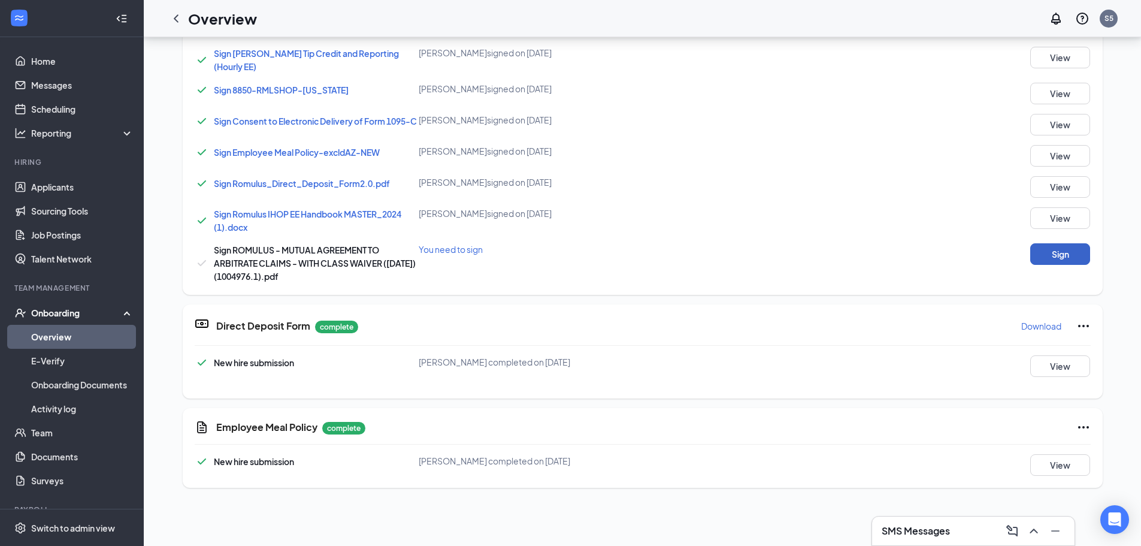
click at [1051, 255] on button "Sign" at bounding box center [1060, 254] width 60 height 22
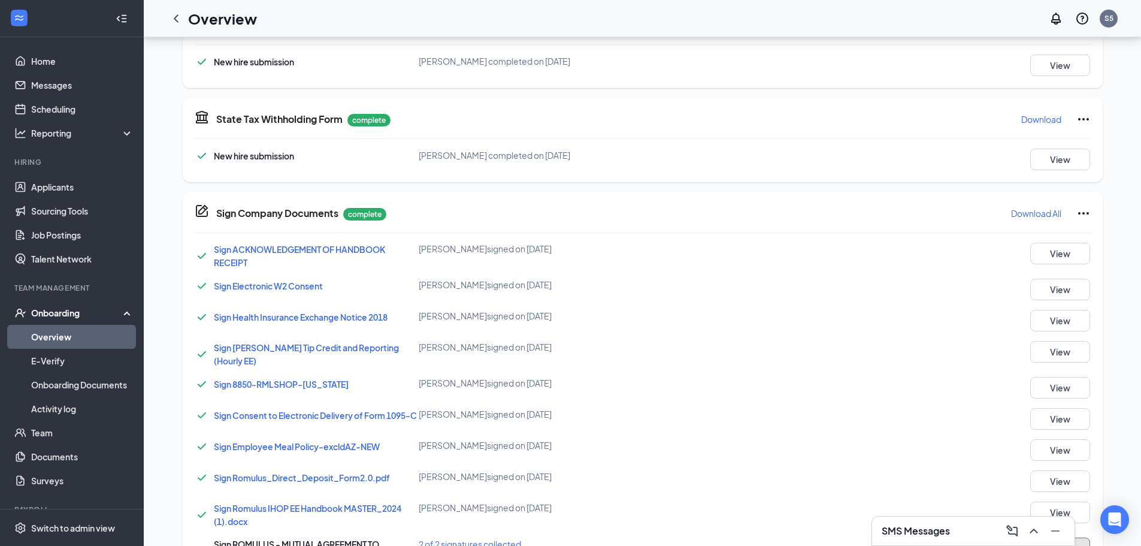
scroll to position [0, 0]
